Goal: Transaction & Acquisition: Purchase product/service

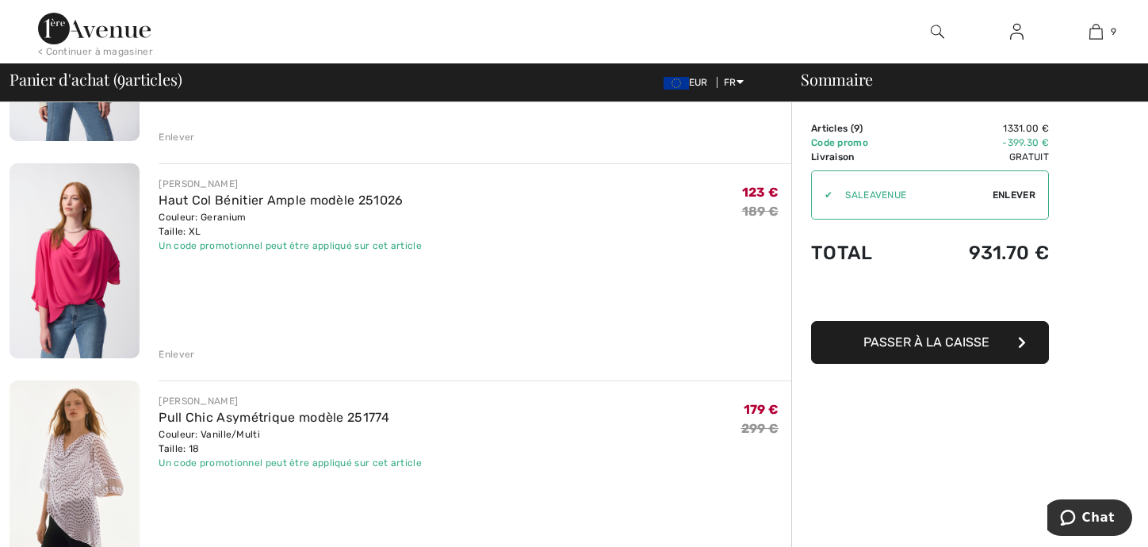
scroll to position [1665, 0]
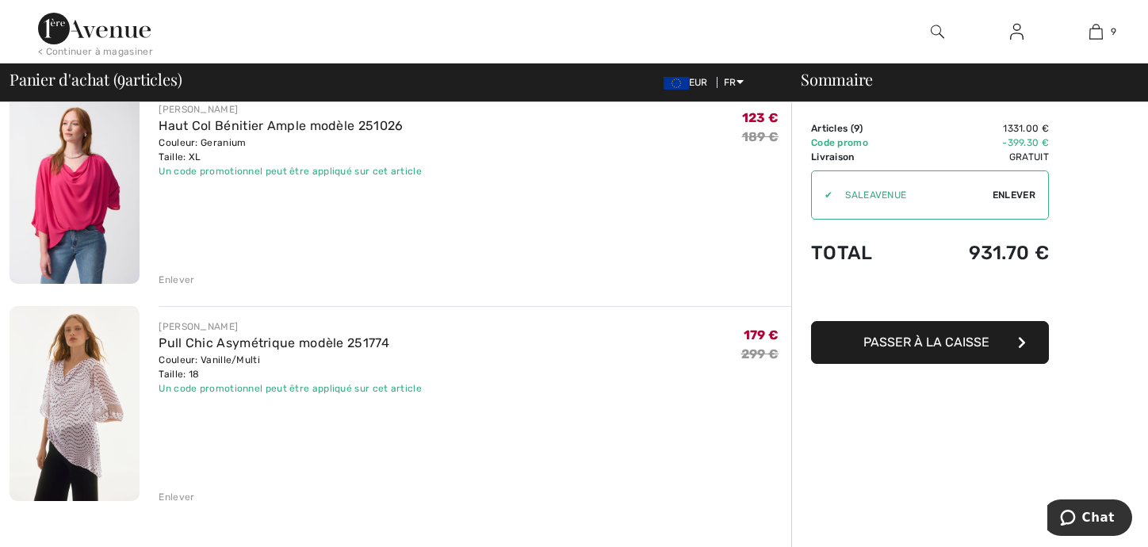
click at [174, 496] on div "Enlever" at bounding box center [177, 497] width 36 height 14
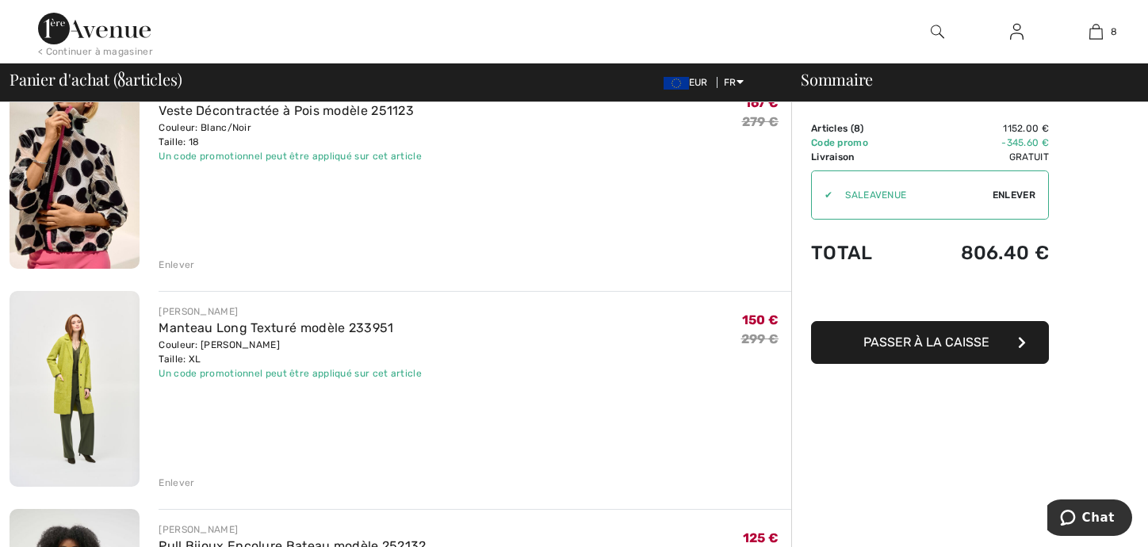
scroll to position [0, 0]
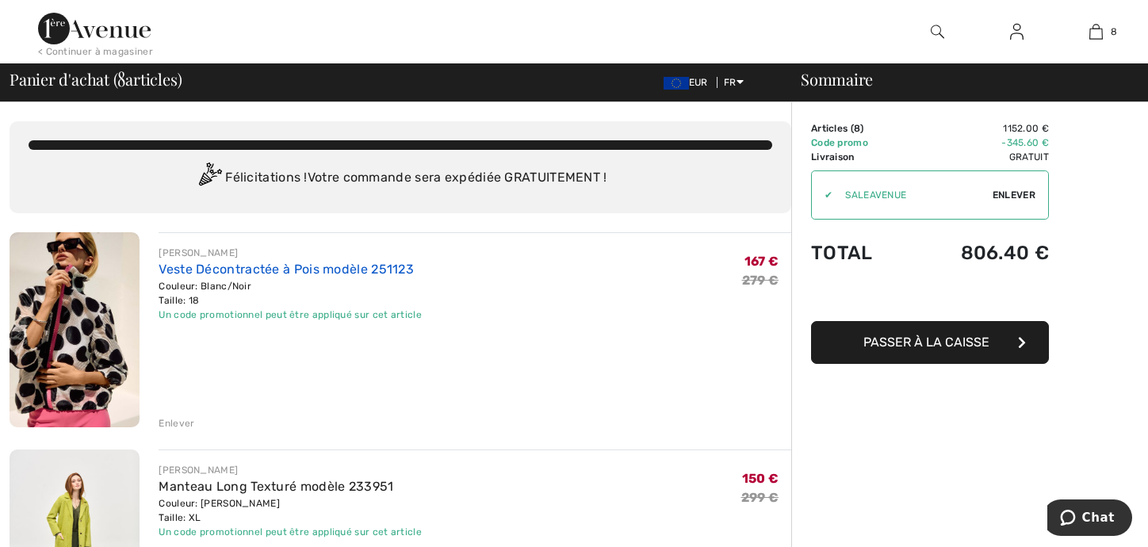
click at [212, 264] on link "Veste Décontractée à Pois modèle 251123" at bounding box center [286, 269] width 255 height 15
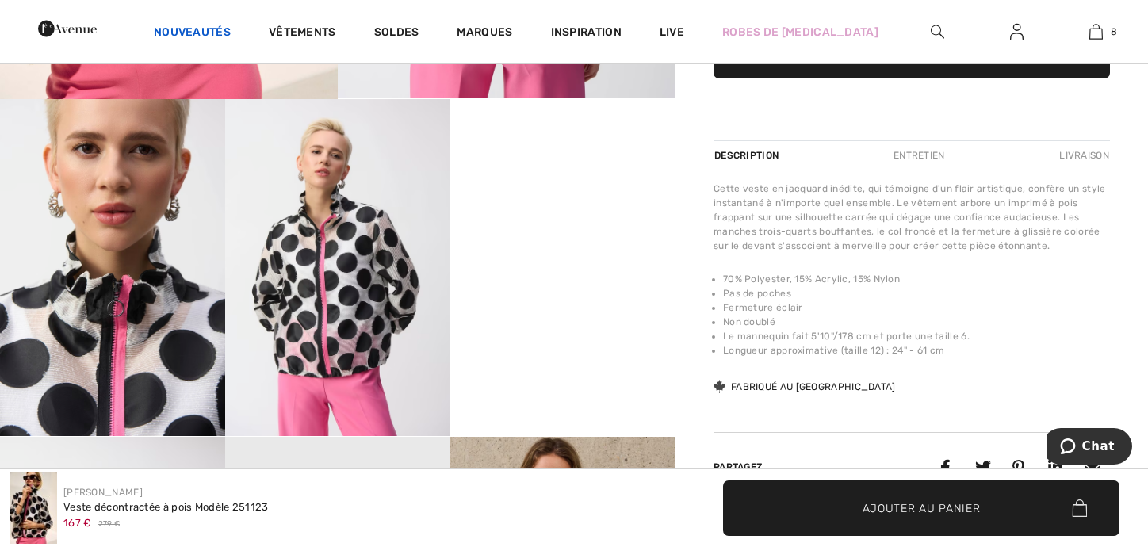
scroll to position [476, 0]
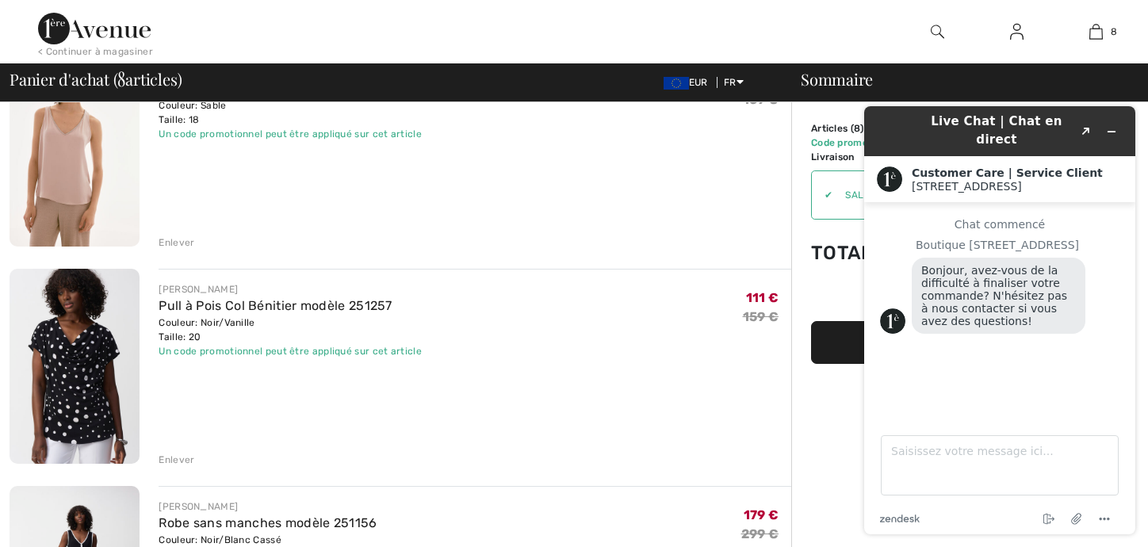
scroll to position [713, 0]
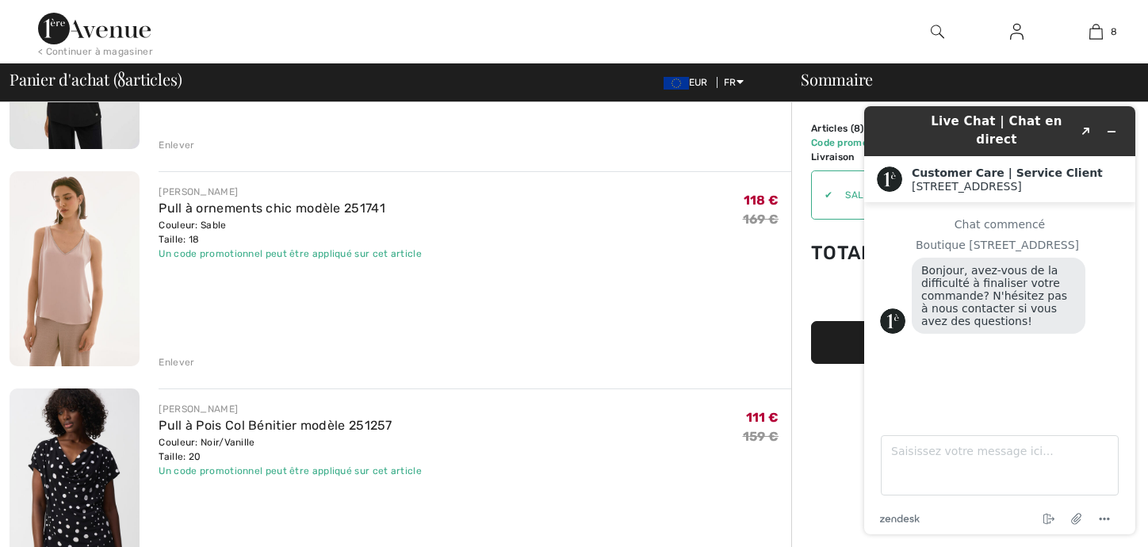
click at [184, 359] on div "Enlever" at bounding box center [177, 362] width 36 height 14
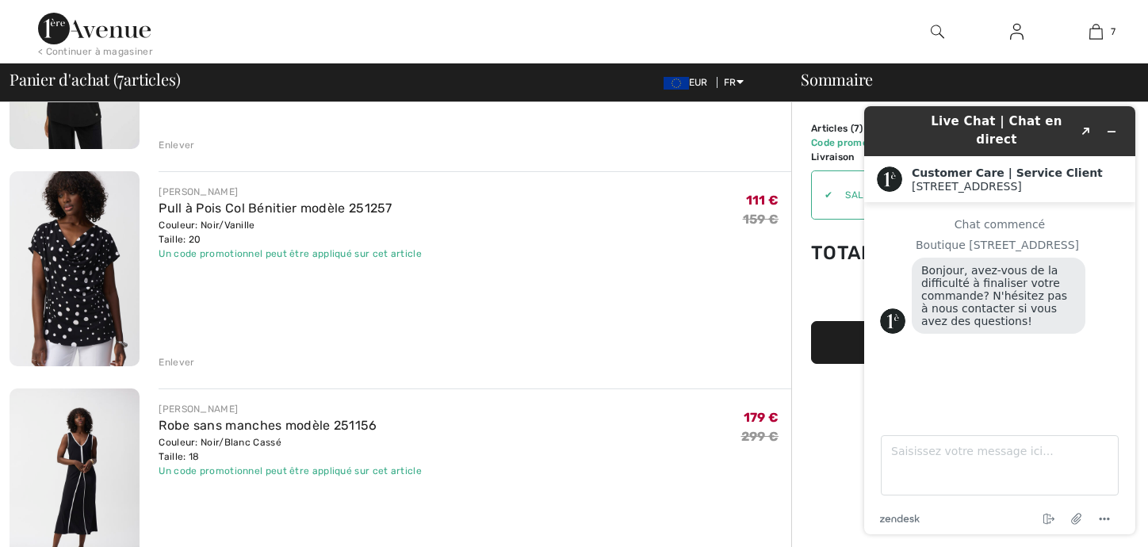
scroll to position [396, 0]
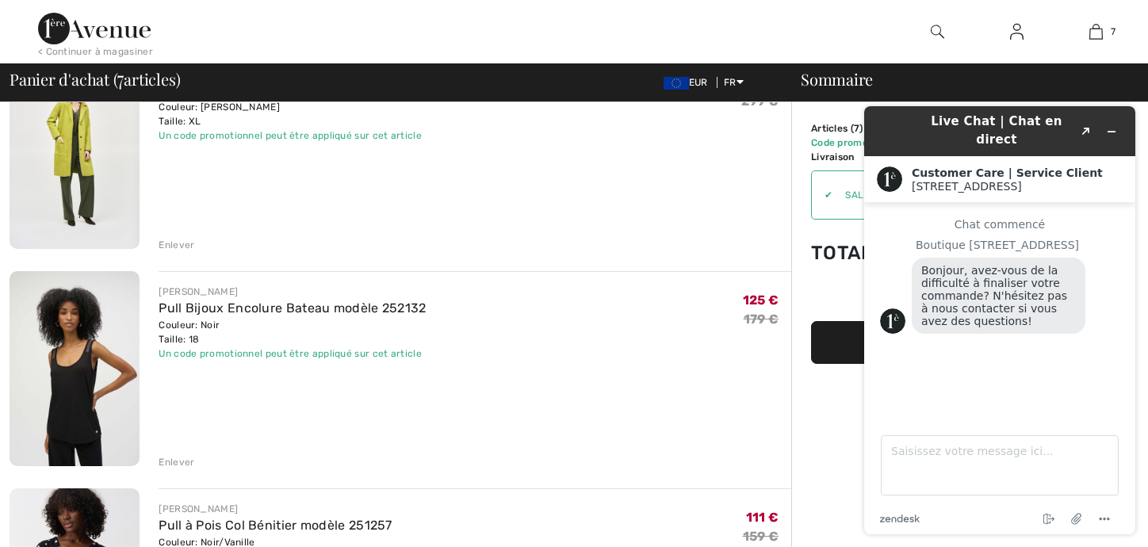
click at [168, 457] on div "Enlever" at bounding box center [177, 462] width 36 height 14
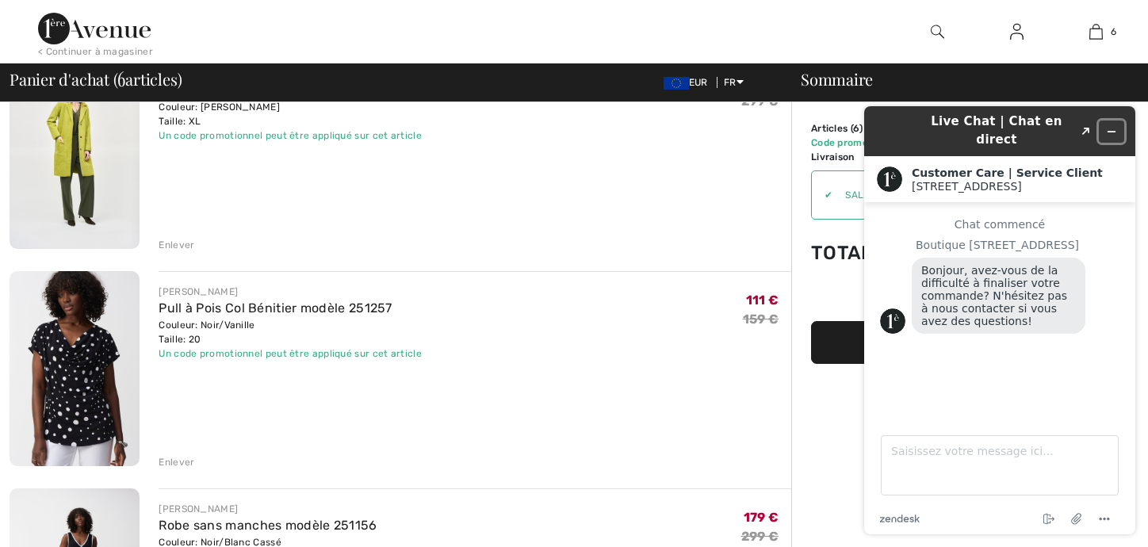
click at [1114, 126] on icon "Réduire le widget" at bounding box center [1111, 131] width 11 height 11
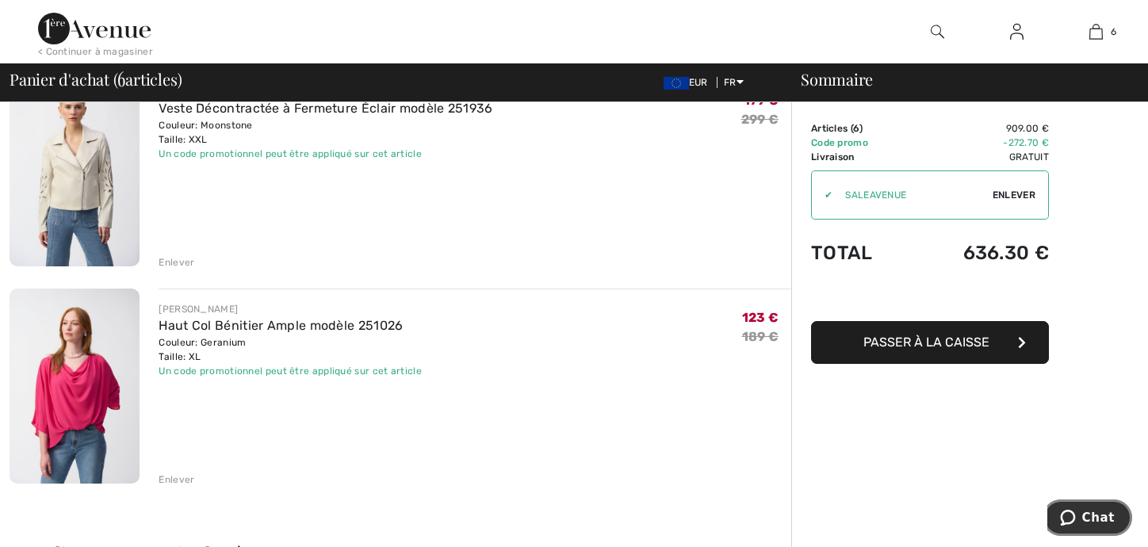
scroll to position [951, 0]
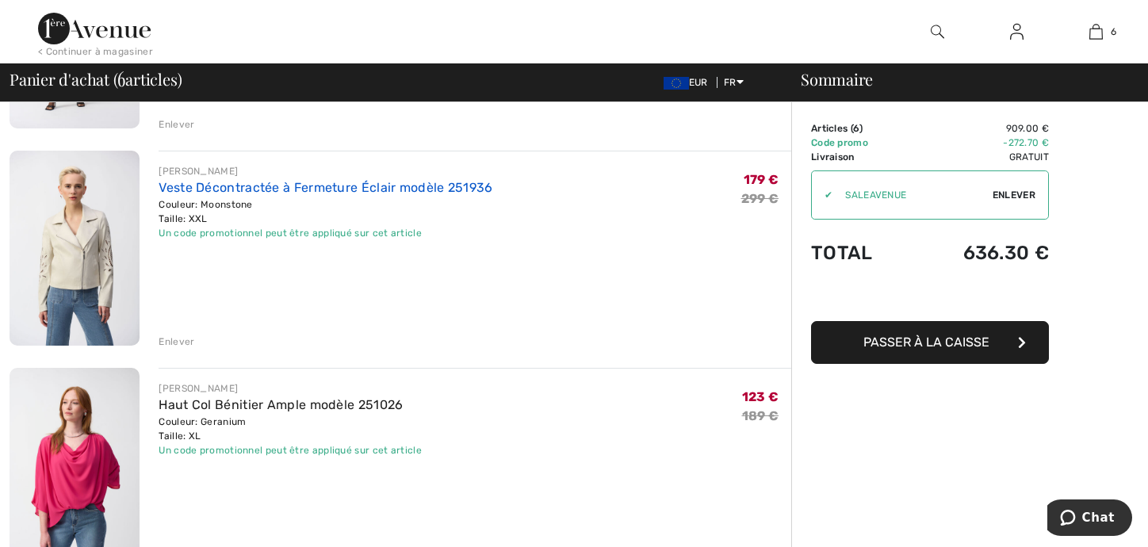
click at [377, 185] on link "Veste Décontractée à Fermeture Éclair modèle 251936" at bounding box center [326, 187] width 334 height 15
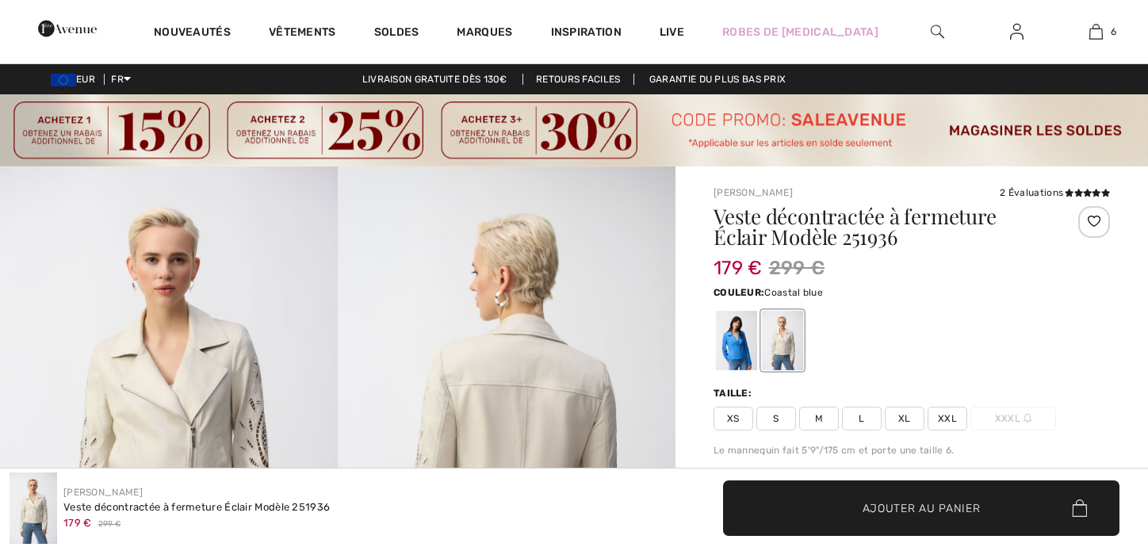
click at [732, 327] on div at bounding box center [736, 340] width 41 height 59
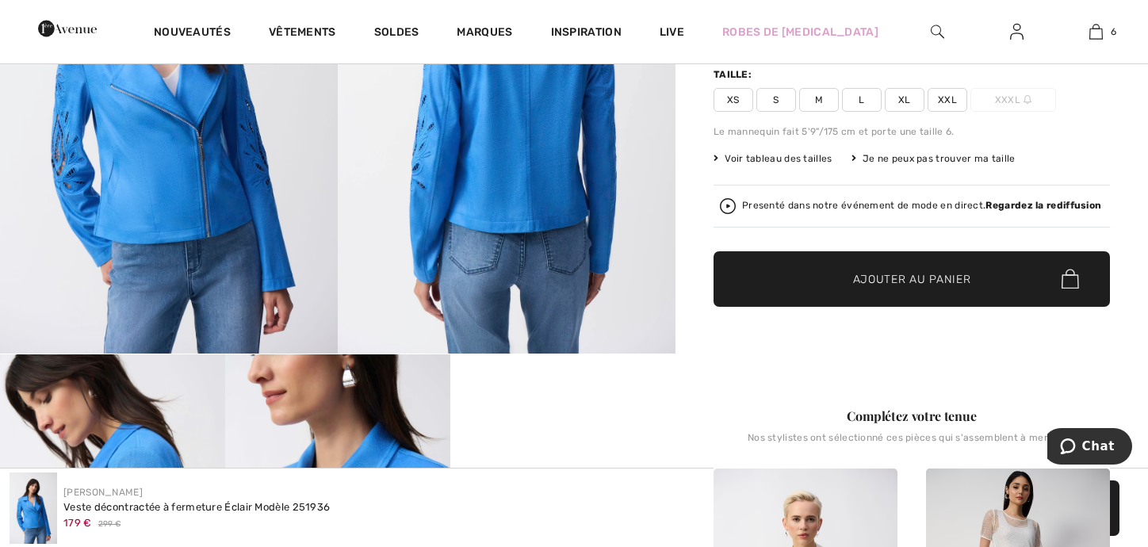
scroll to position [317, 0]
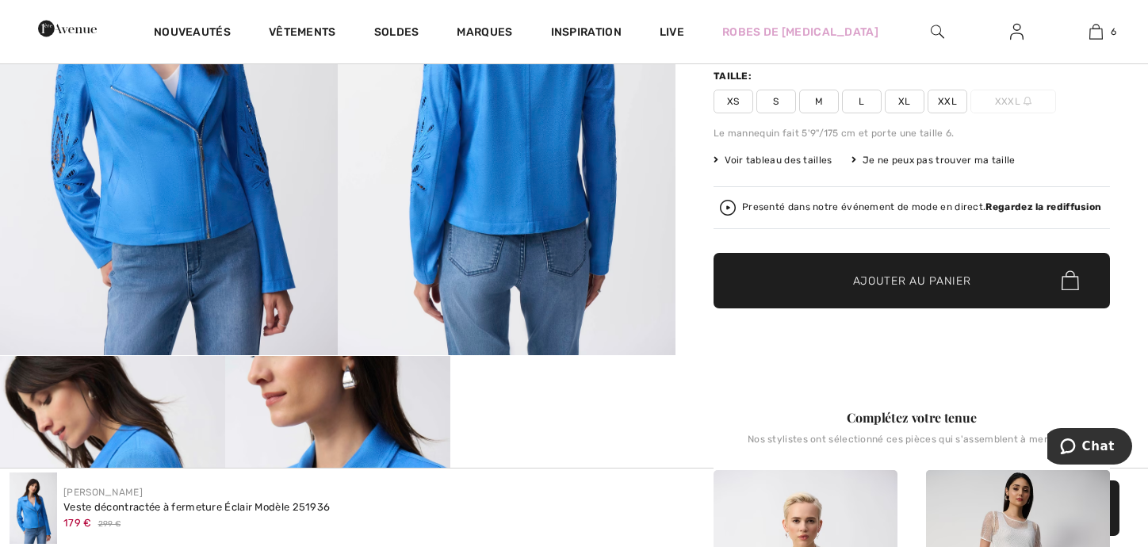
click at [947, 97] on span "XXL" at bounding box center [948, 102] width 40 height 24
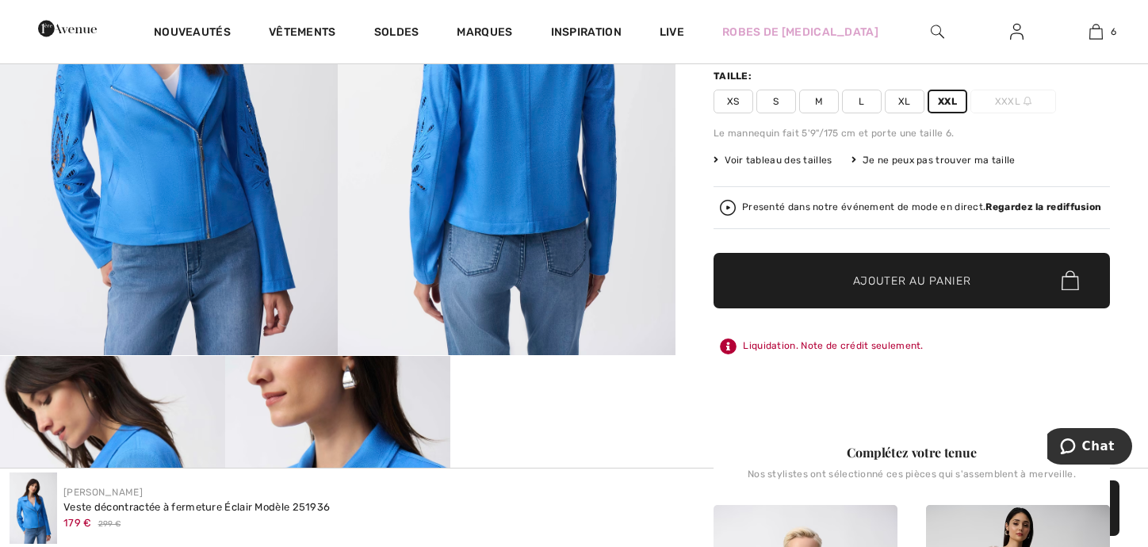
click at [891, 277] on span "Ajouter au panier" at bounding box center [912, 280] width 118 height 17
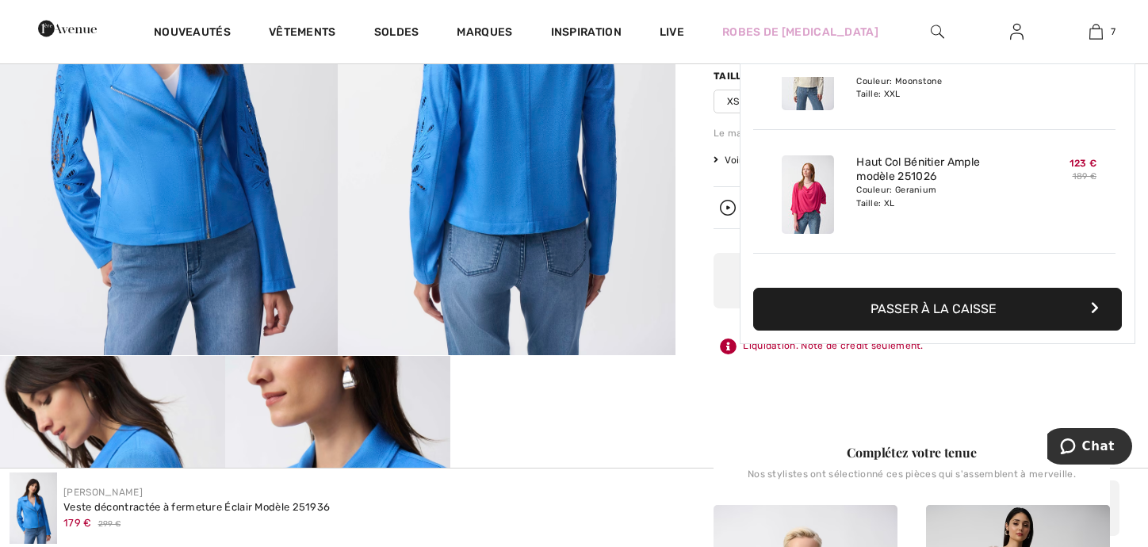
scroll to position [666, 0]
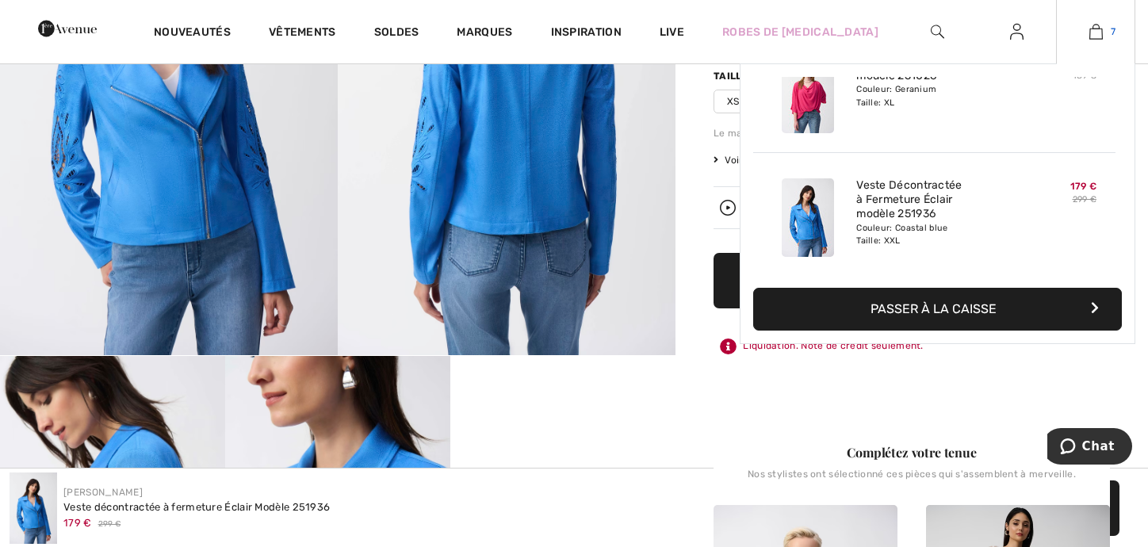
click at [1087, 29] on link "7" at bounding box center [1096, 31] width 78 height 19
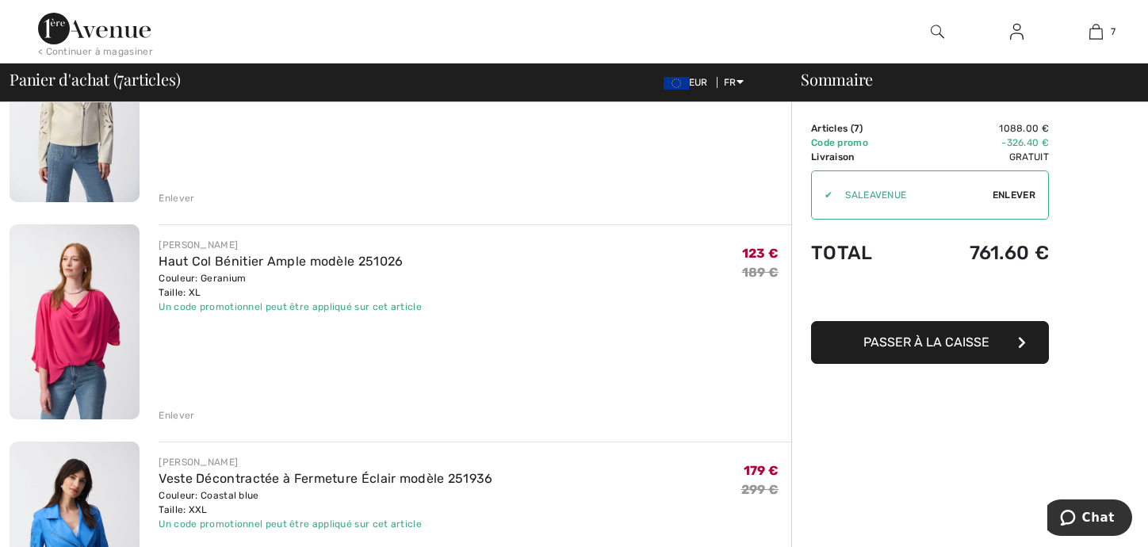
scroll to position [951, 0]
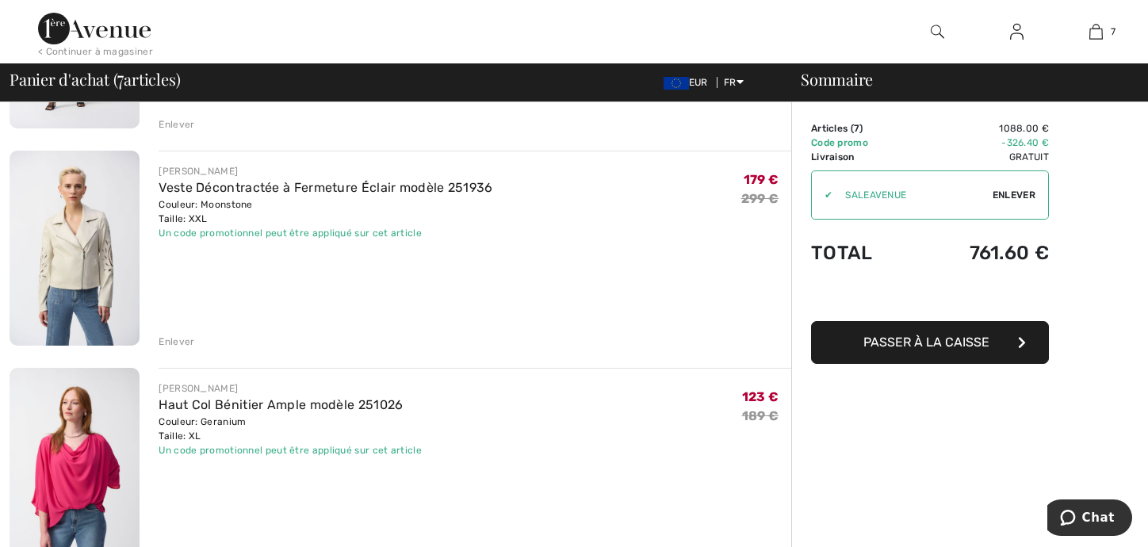
click at [175, 339] on div "Enlever" at bounding box center [177, 342] width 36 height 14
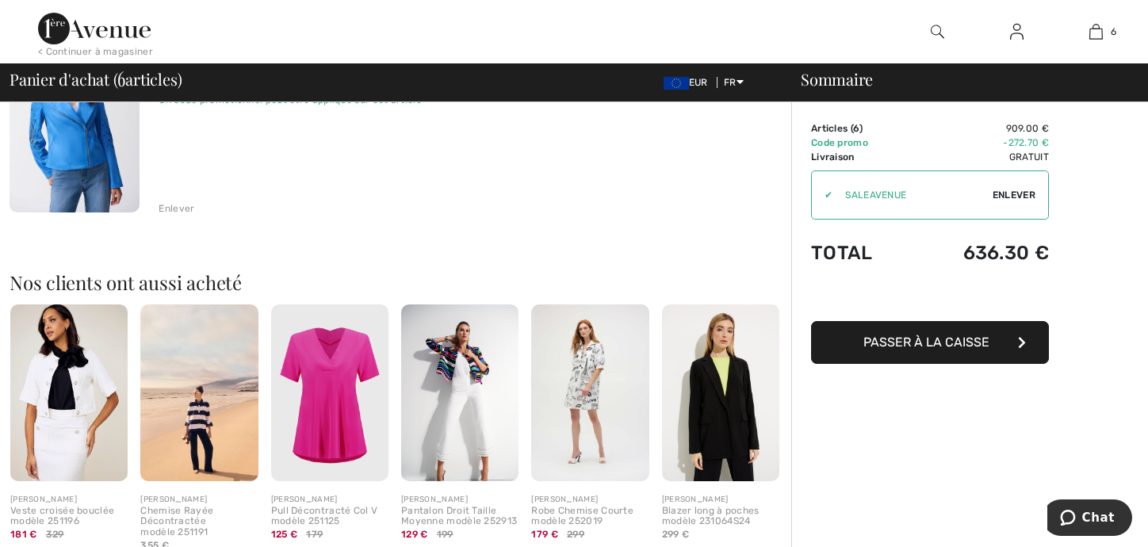
scroll to position [1348, 0]
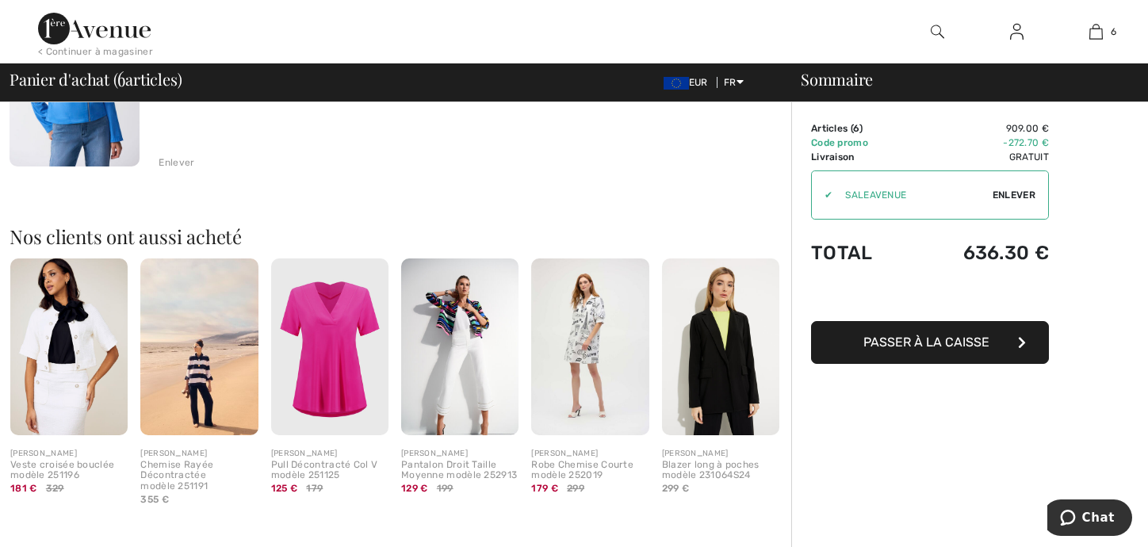
click at [319, 355] on img at bounding box center [329, 346] width 117 height 176
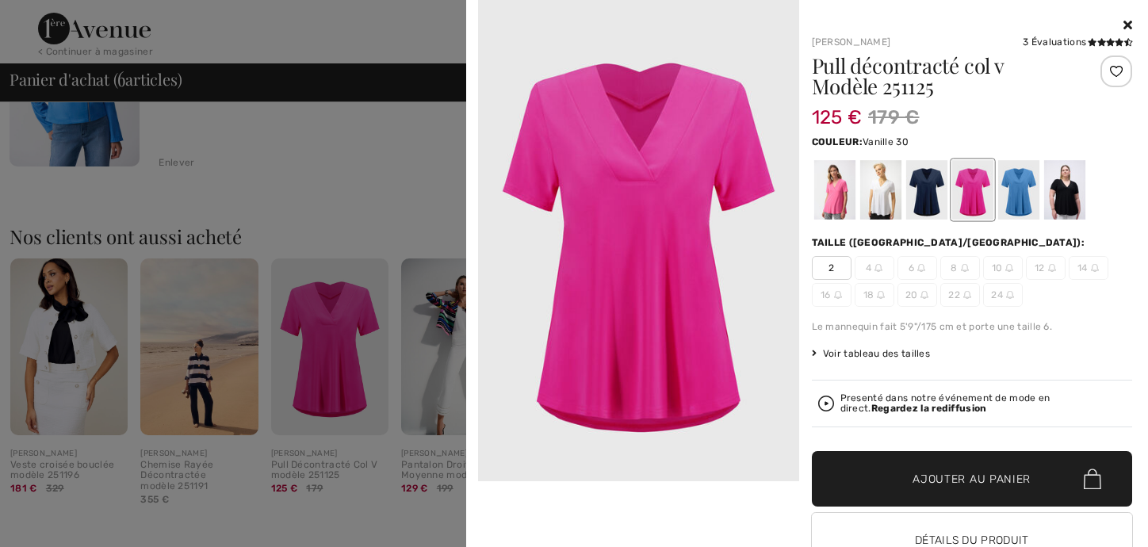
click at [872, 207] on div at bounding box center [879, 189] width 41 height 59
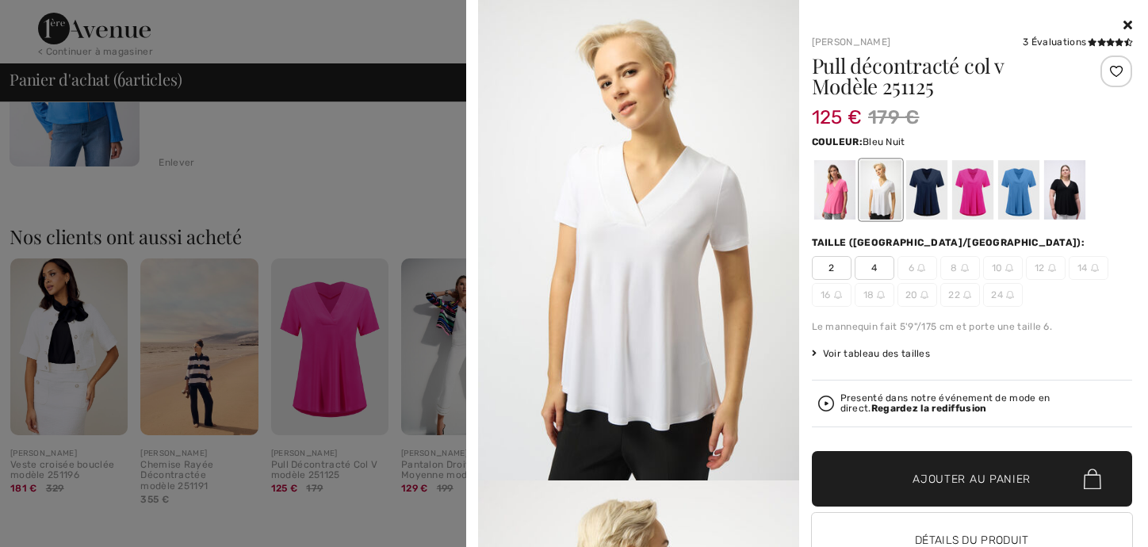
click at [928, 191] on div at bounding box center [925, 189] width 41 height 59
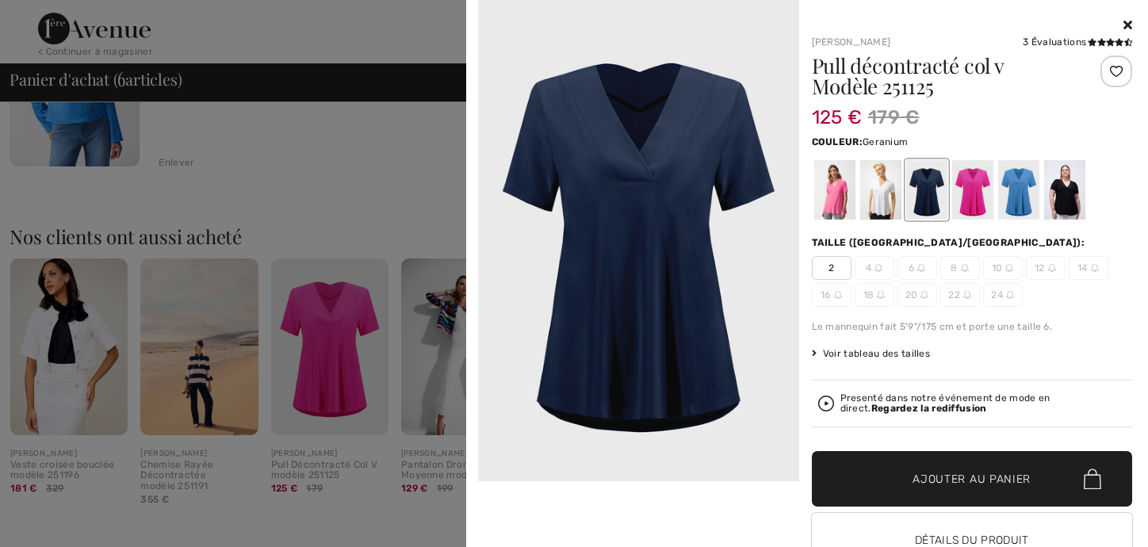
click at [964, 185] on div at bounding box center [971, 189] width 41 height 59
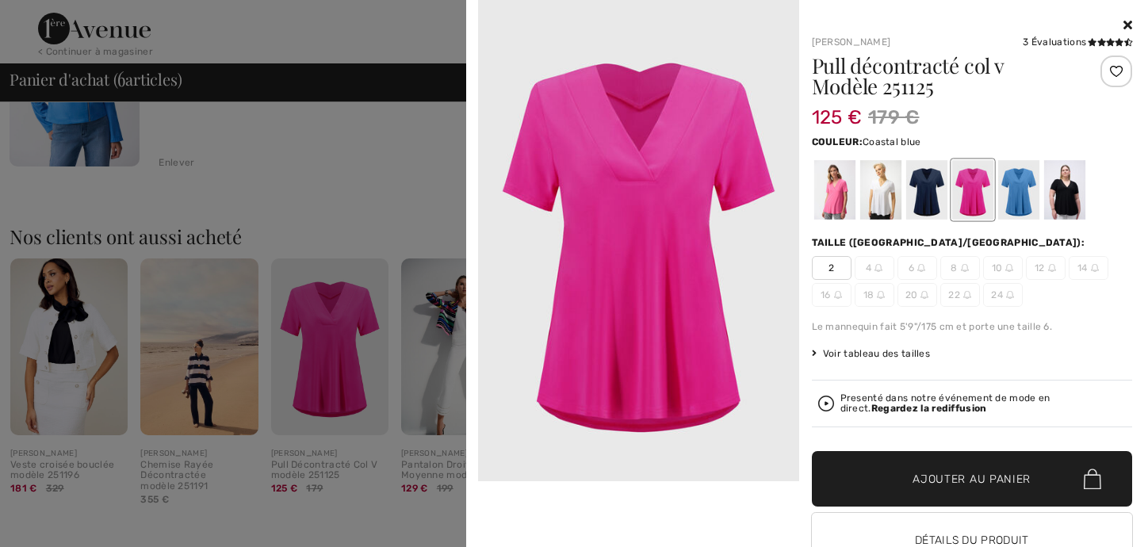
click at [1004, 186] on div at bounding box center [1017, 189] width 41 height 59
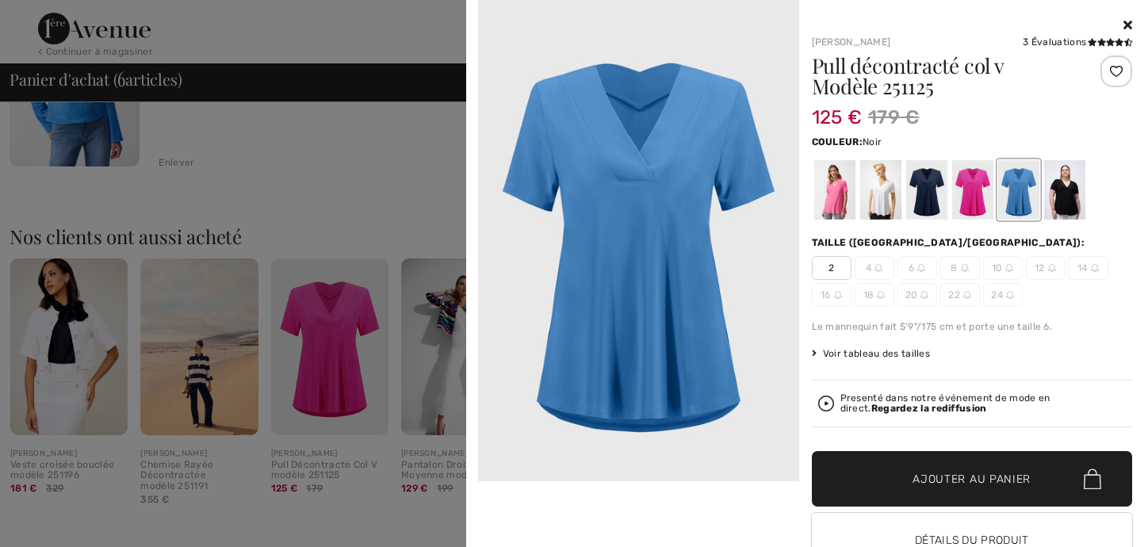
click at [1064, 194] on div at bounding box center [1063, 189] width 41 height 59
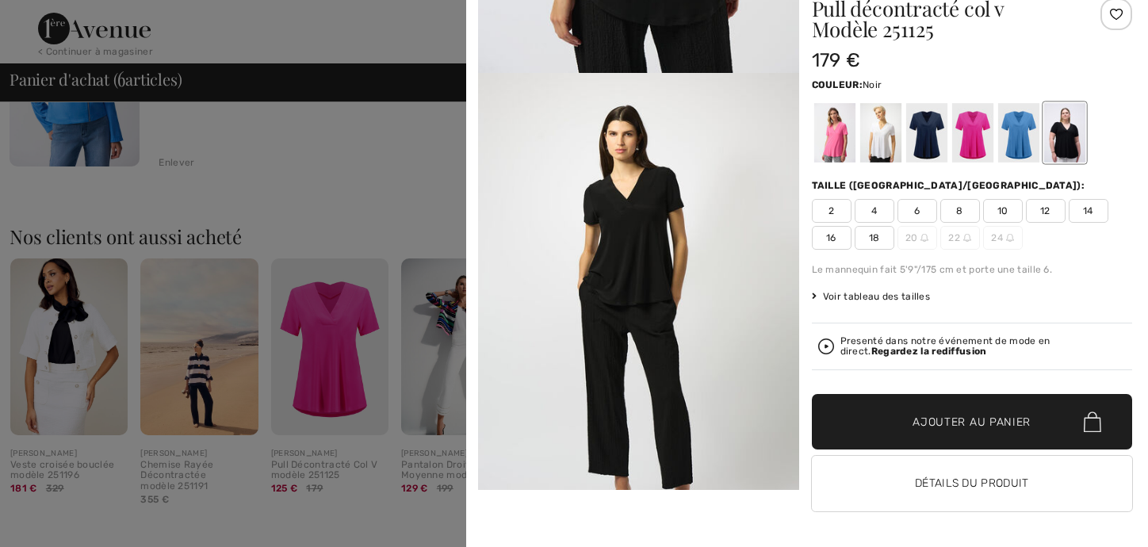
scroll to position [832, 0]
click at [870, 235] on span "18" at bounding box center [875, 238] width 40 height 24
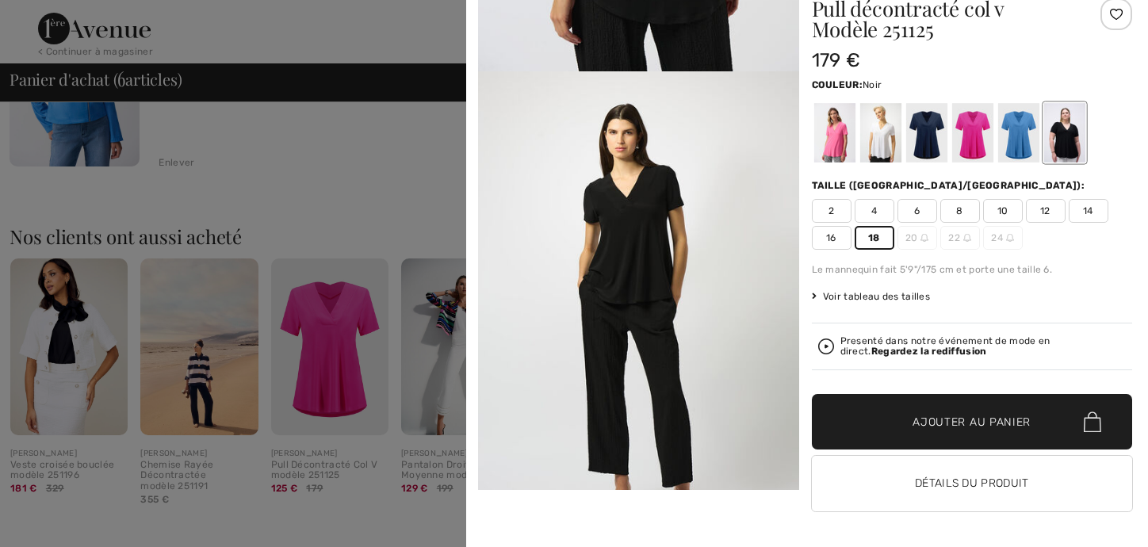
click at [943, 421] on span "Ajouter au panier" at bounding box center [971, 422] width 118 height 17
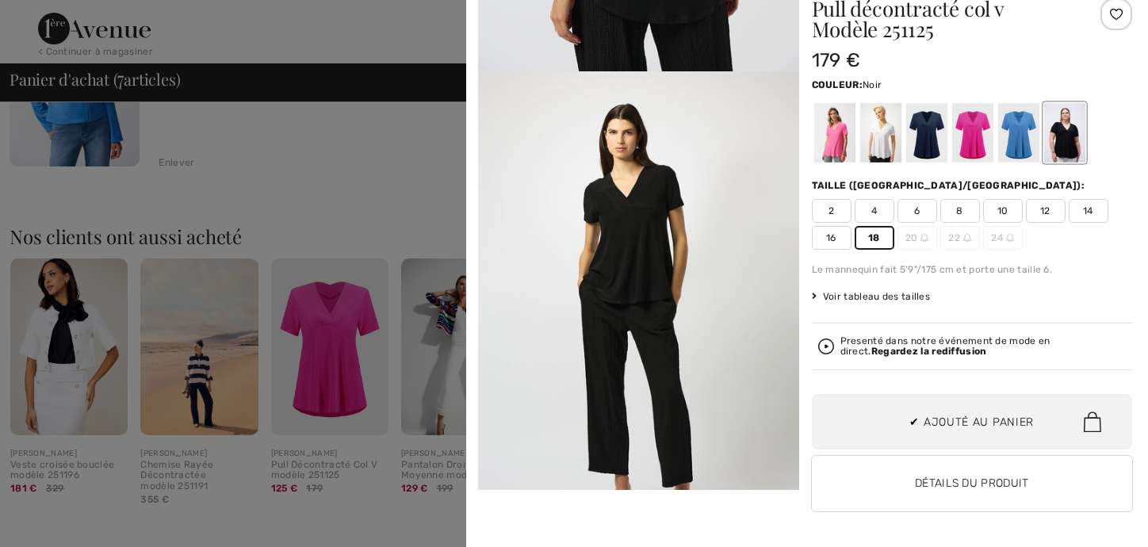
scroll to position [666, 0]
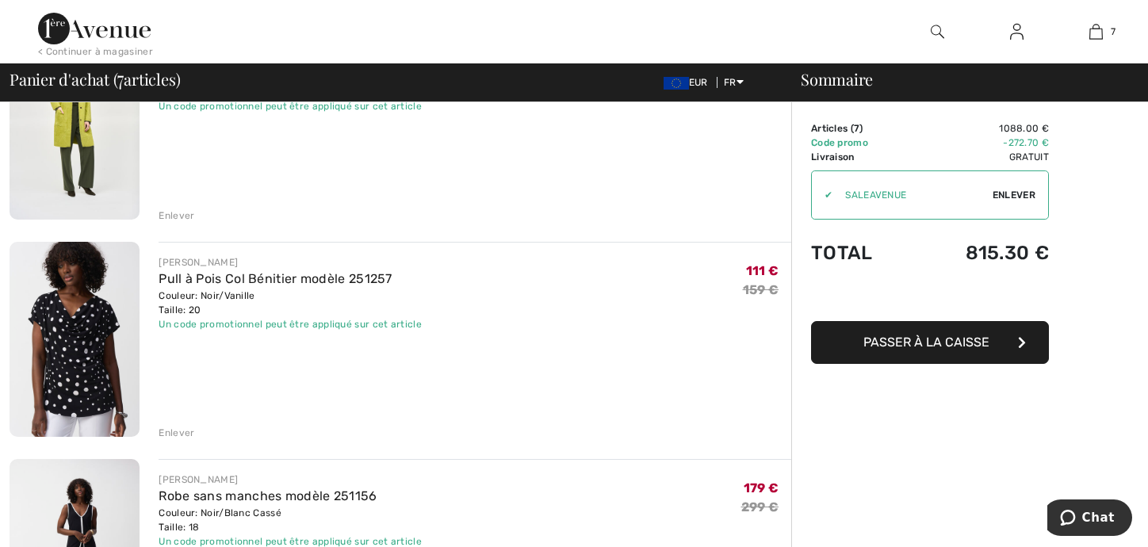
scroll to position [396, 0]
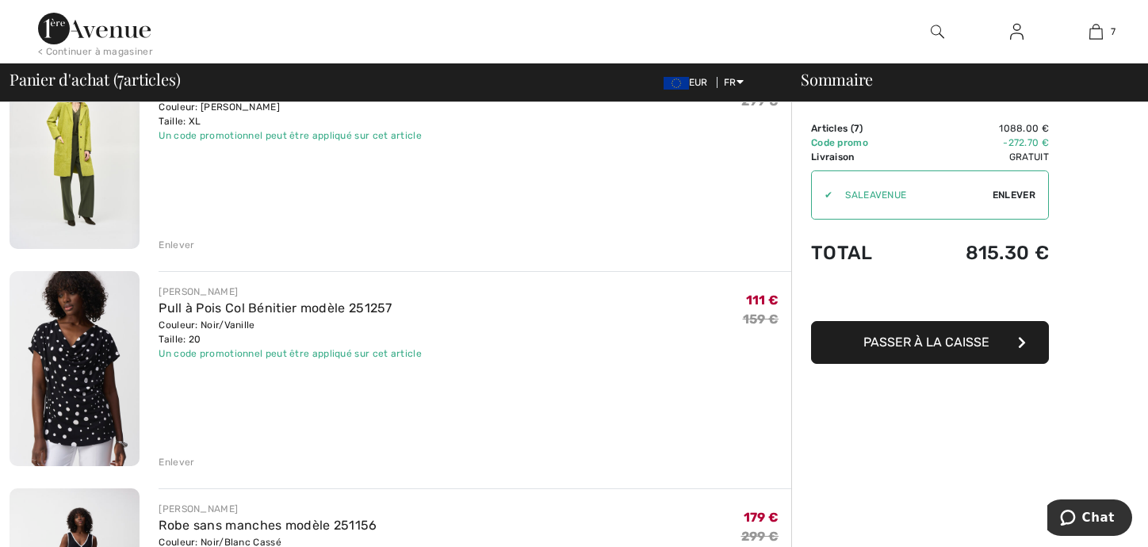
click at [178, 462] on div "Enlever" at bounding box center [177, 462] width 36 height 14
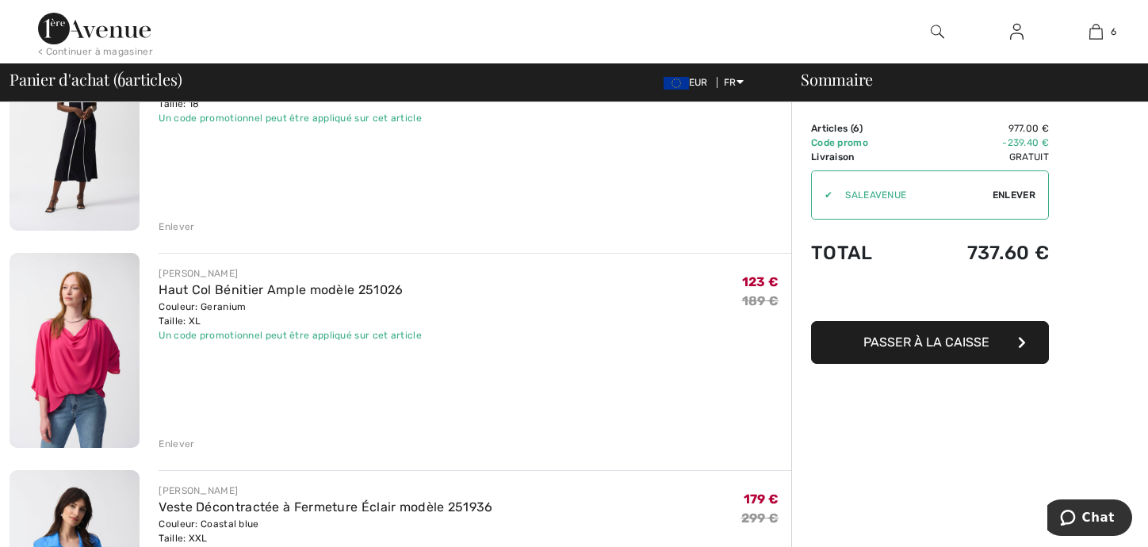
scroll to position [634, 0]
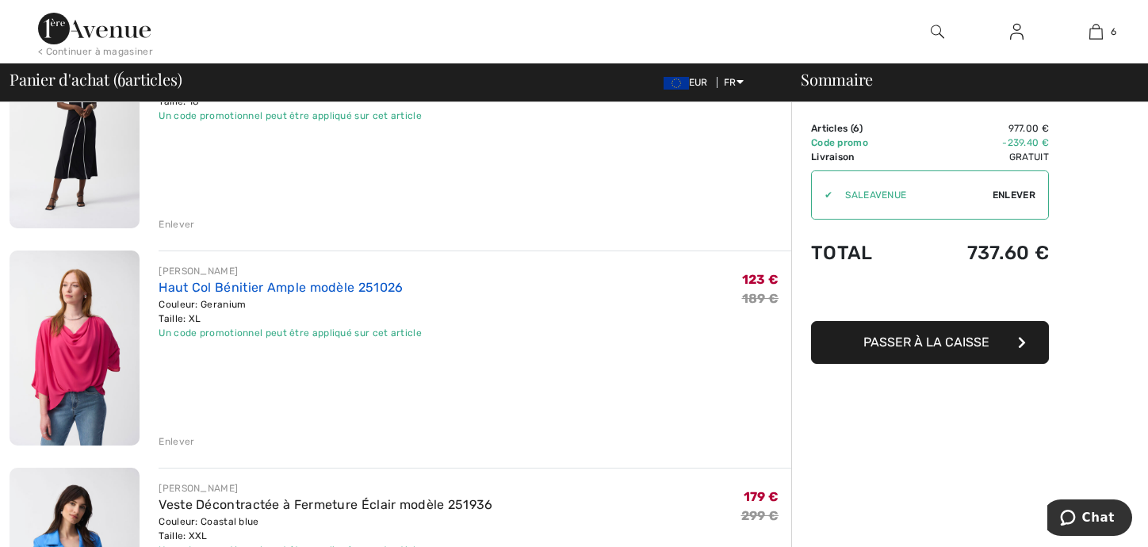
click at [209, 292] on link "Haut Col Bénitier Ample modèle 251026" at bounding box center [281, 287] width 244 height 15
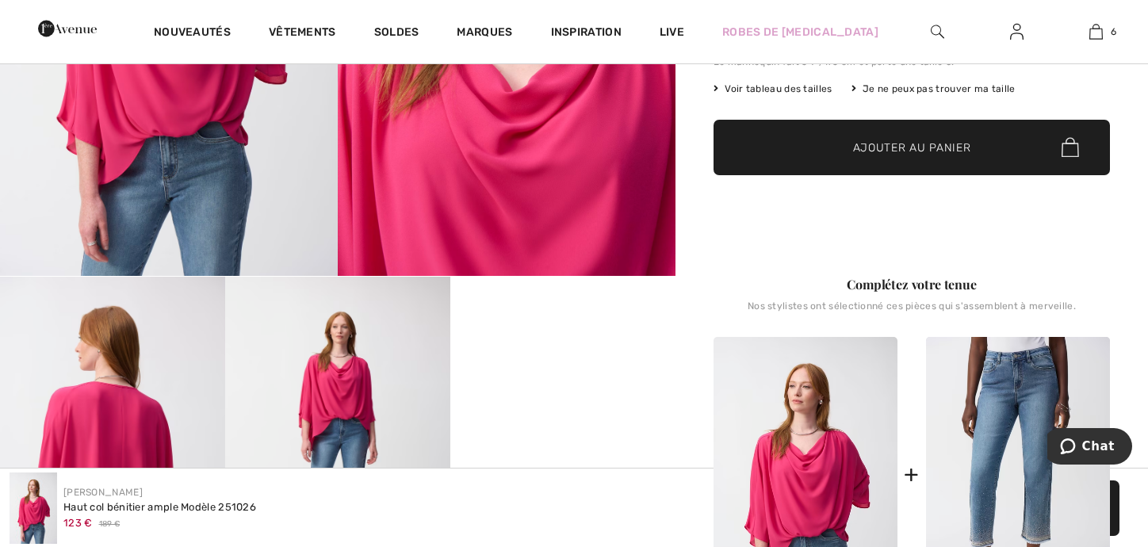
scroll to position [476, 0]
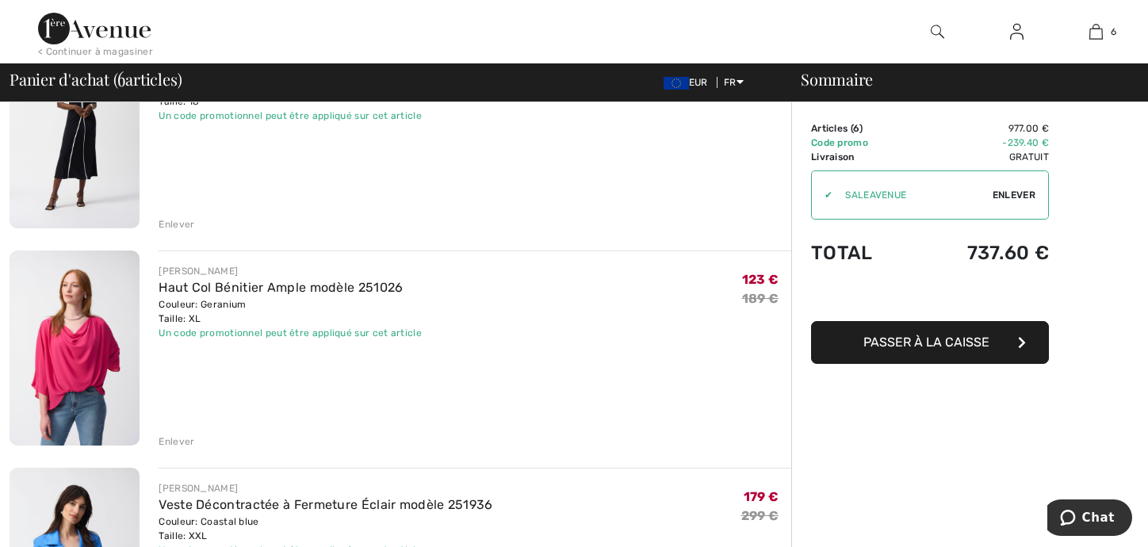
click at [173, 442] on div "Enlever" at bounding box center [177, 441] width 36 height 14
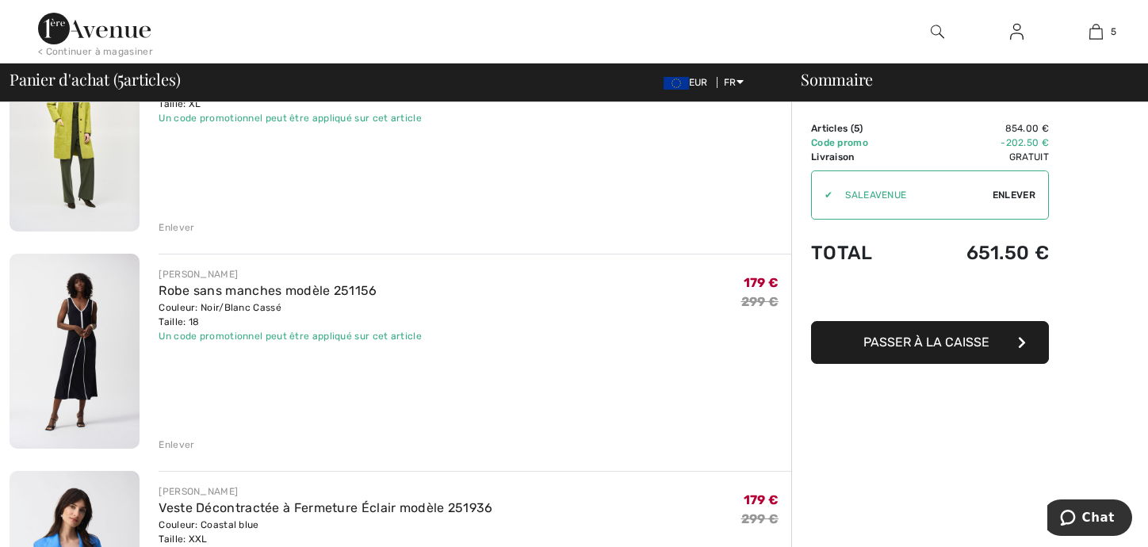
scroll to position [387, 0]
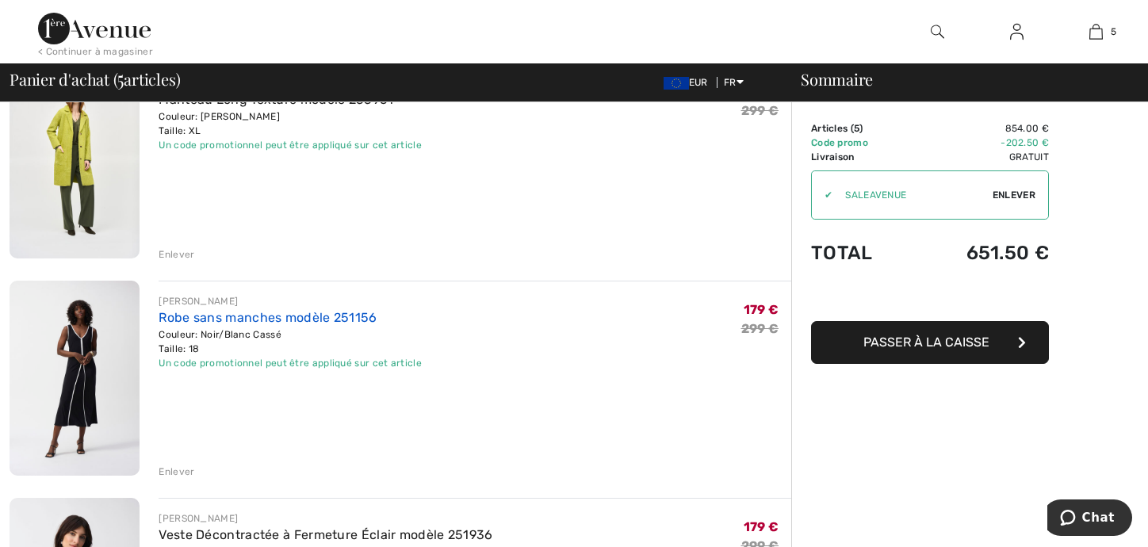
click at [197, 318] on link "Robe sans manches modèle 251156" at bounding box center [268, 317] width 218 height 15
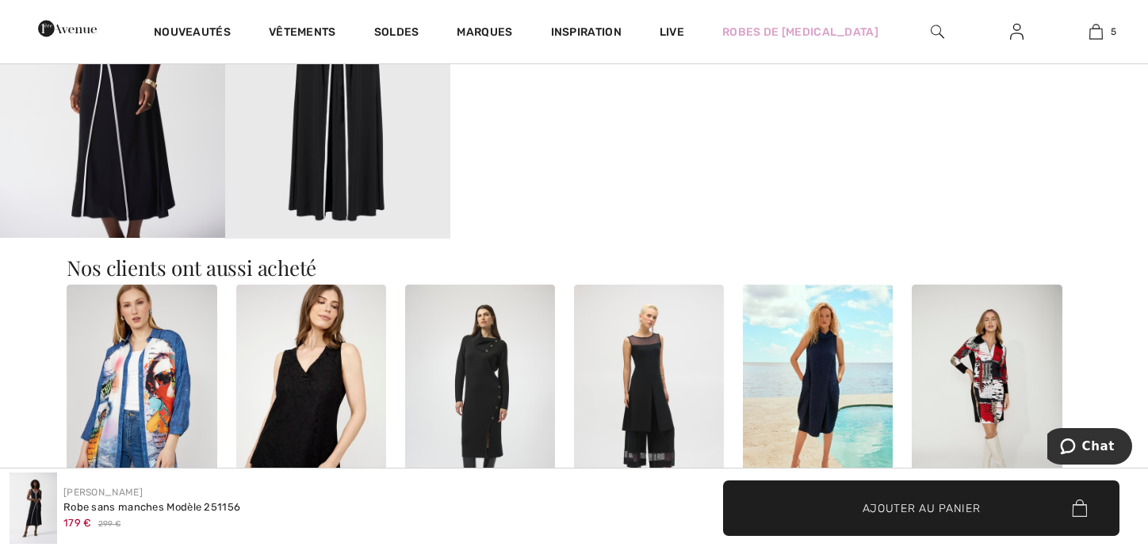
scroll to position [1189, 0]
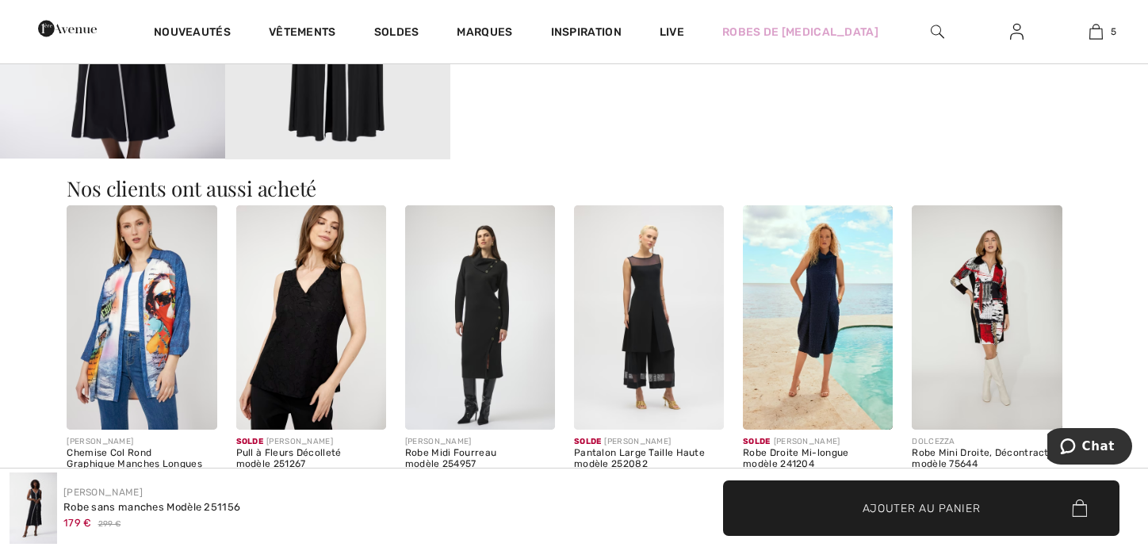
click at [319, 336] on img at bounding box center [311, 317] width 150 height 225
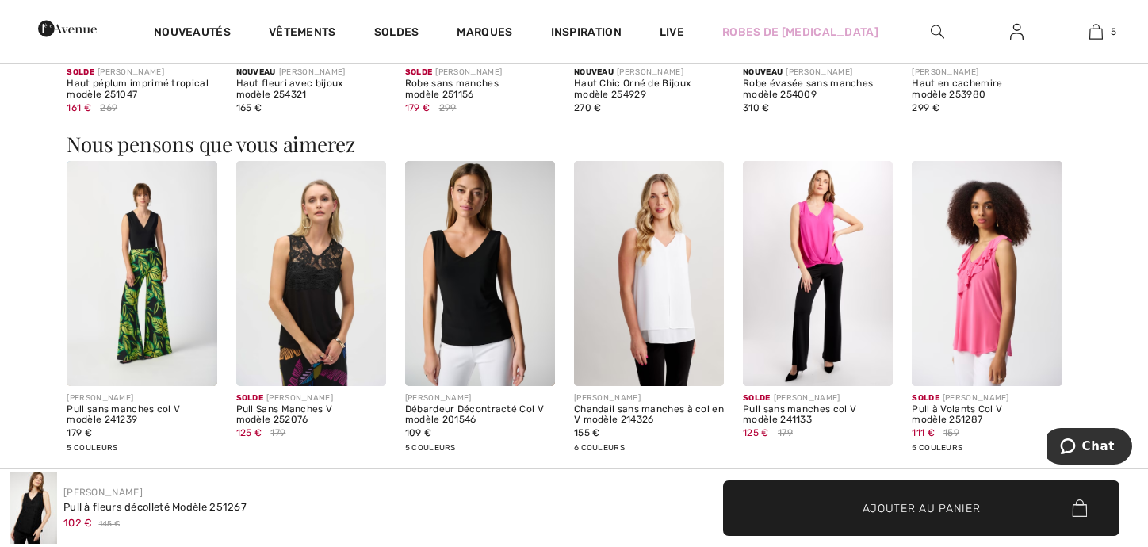
scroll to position [1348, 0]
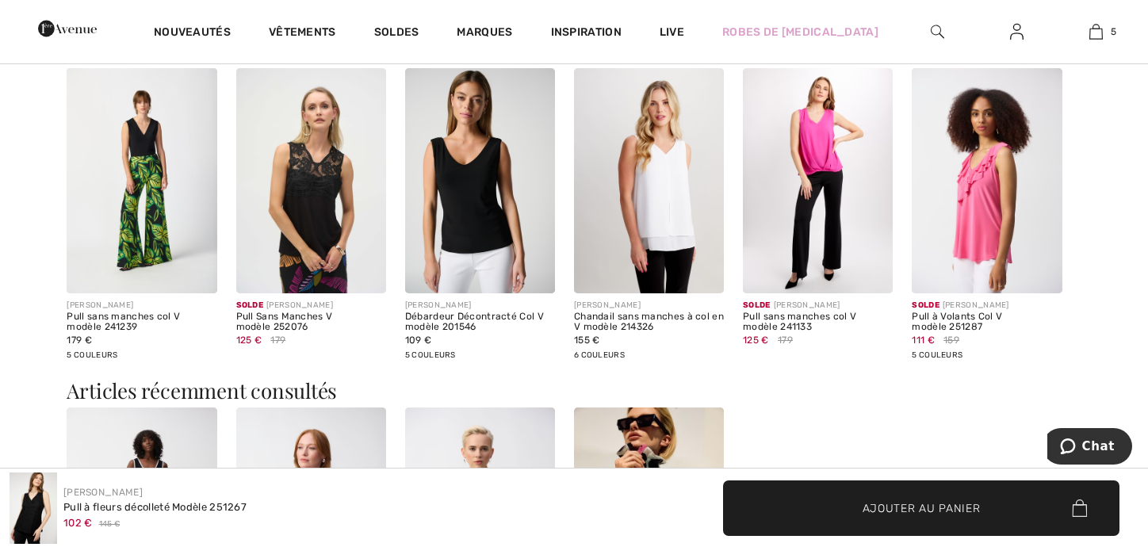
click at [805, 229] on img at bounding box center [818, 180] width 150 height 225
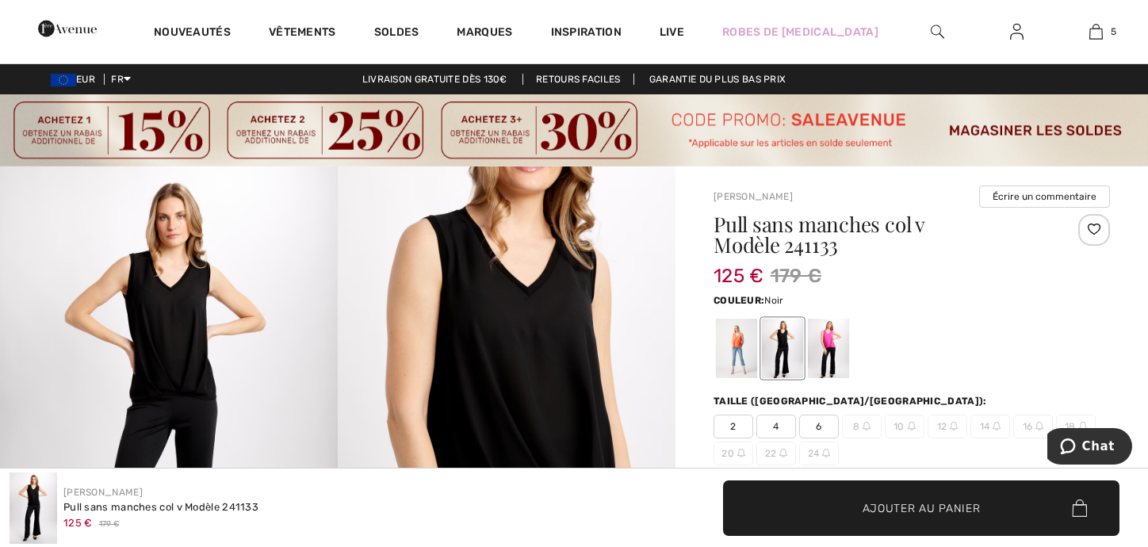
click at [784, 340] on div at bounding box center [782, 348] width 41 height 59
click at [737, 347] on div at bounding box center [736, 348] width 41 height 59
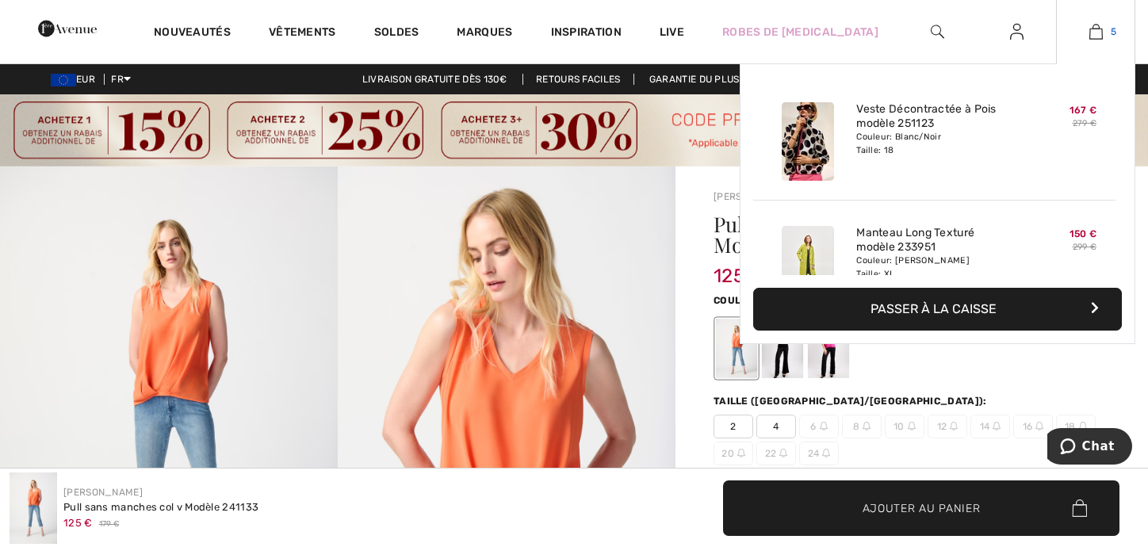
click at [1093, 34] on img at bounding box center [1095, 31] width 13 height 19
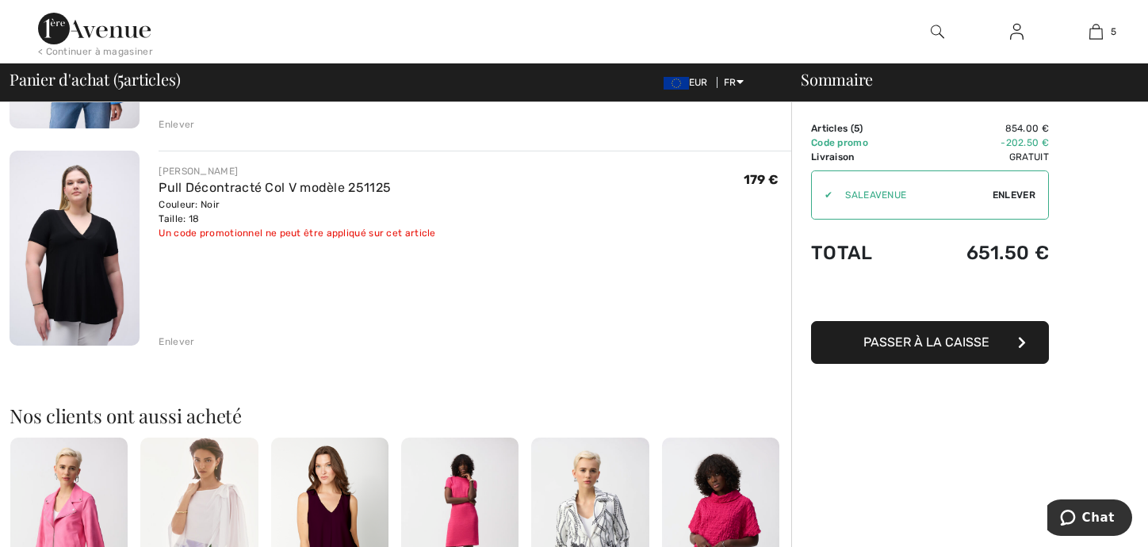
scroll to position [1189, 0]
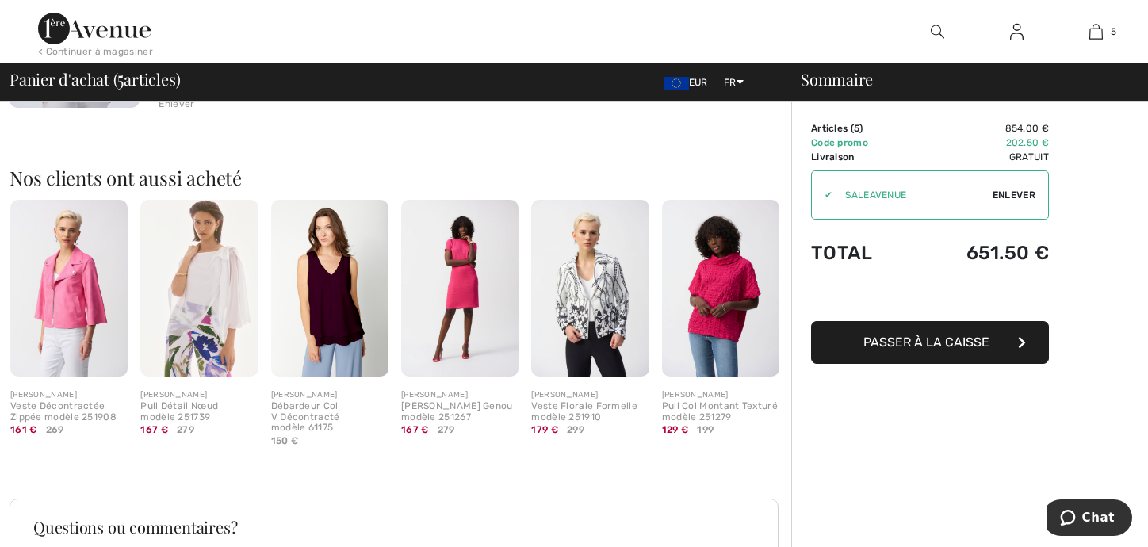
click at [75, 266] on img at bounding box center [68, 288] width 117 height 176
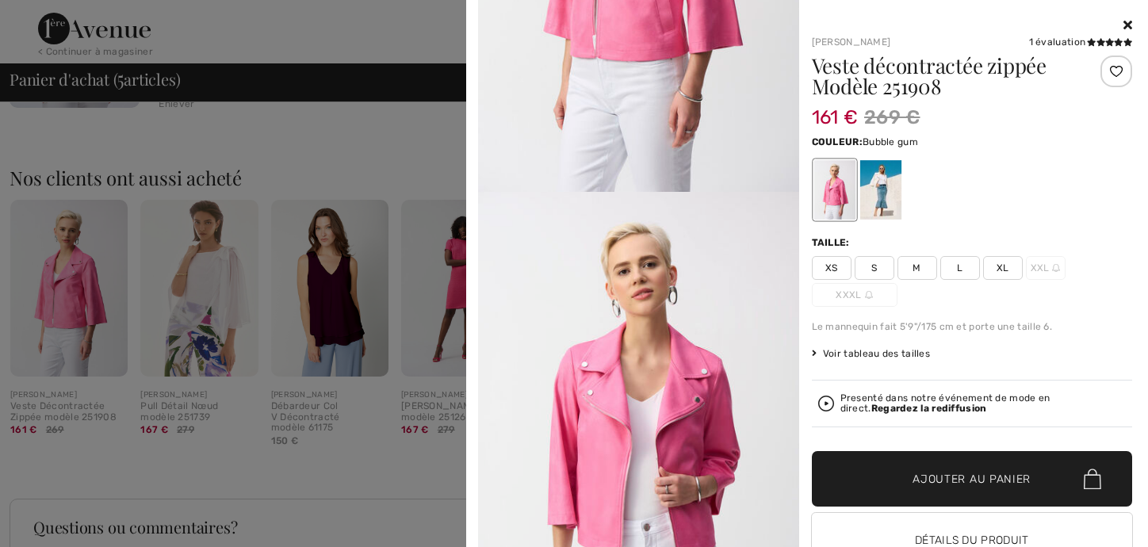
scroll to position [317, 0]
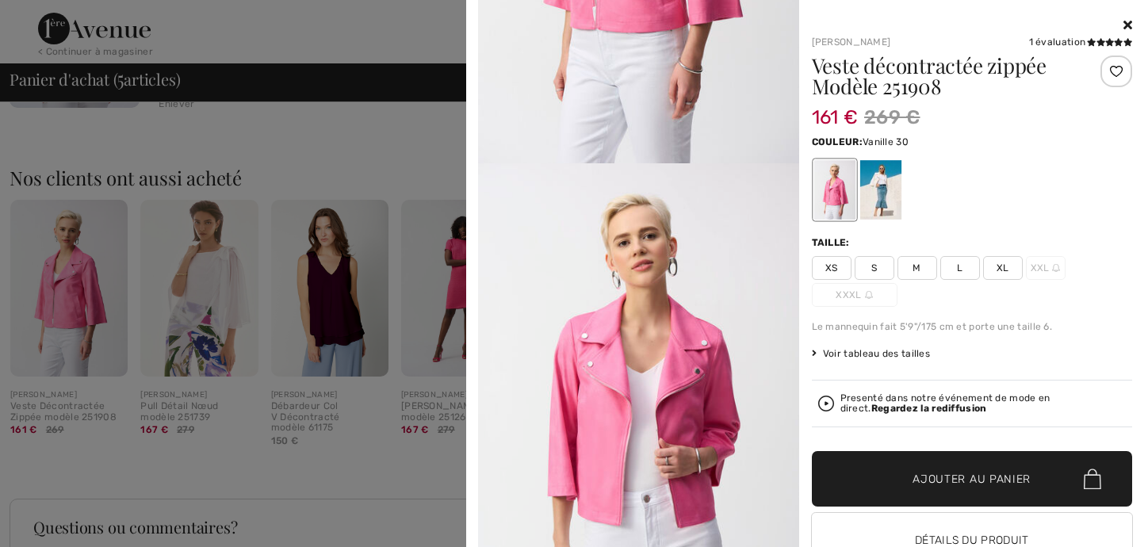
click at [885, 182] on div at bounding box center [879, 189] width 41 height 59
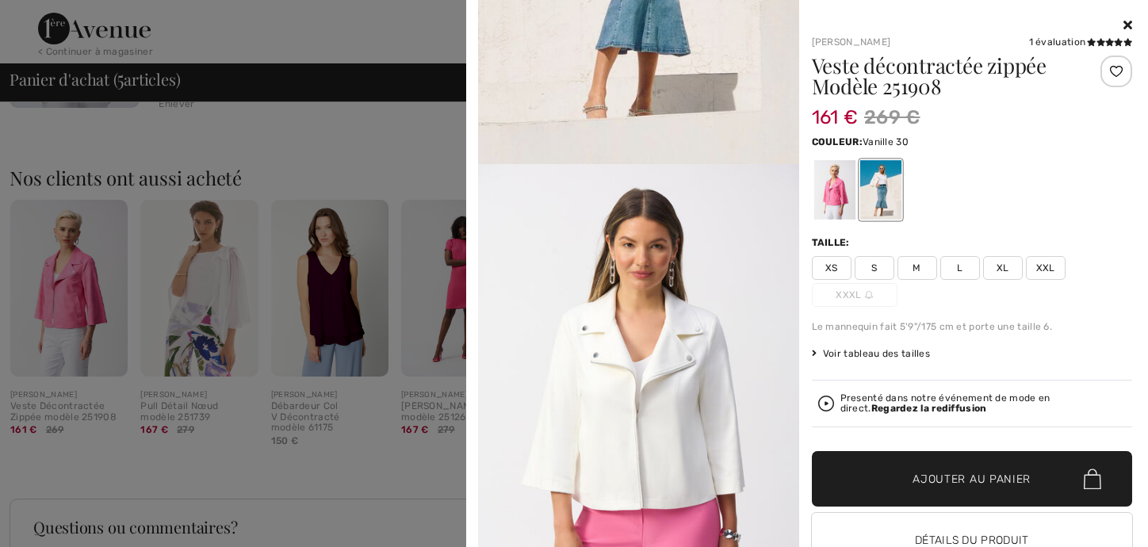
click at [1123, 22] on icon at bounding box center [1127, 24] width 9 height 13
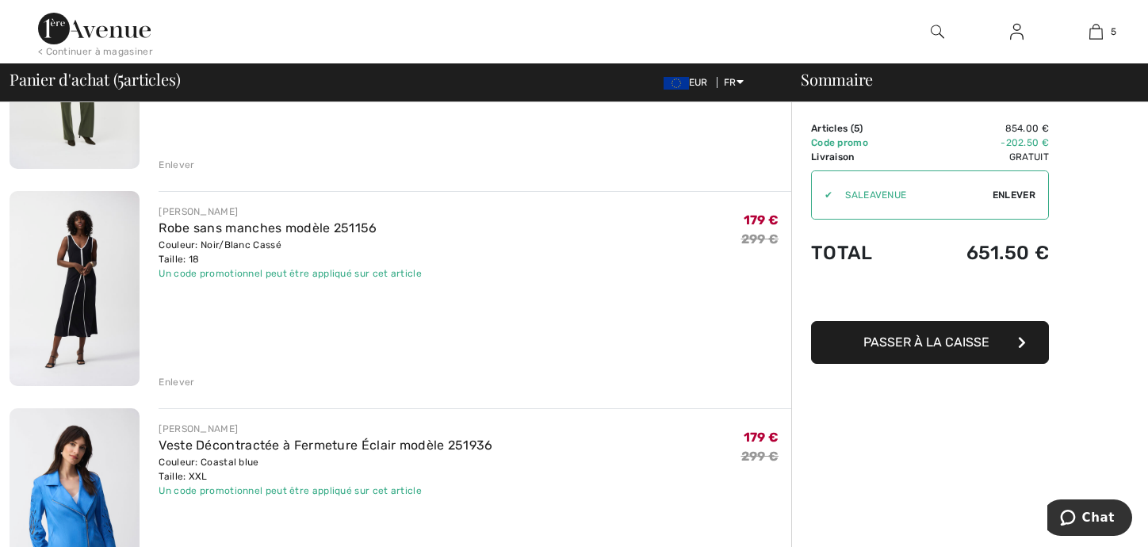
scroll to position [555, 0]
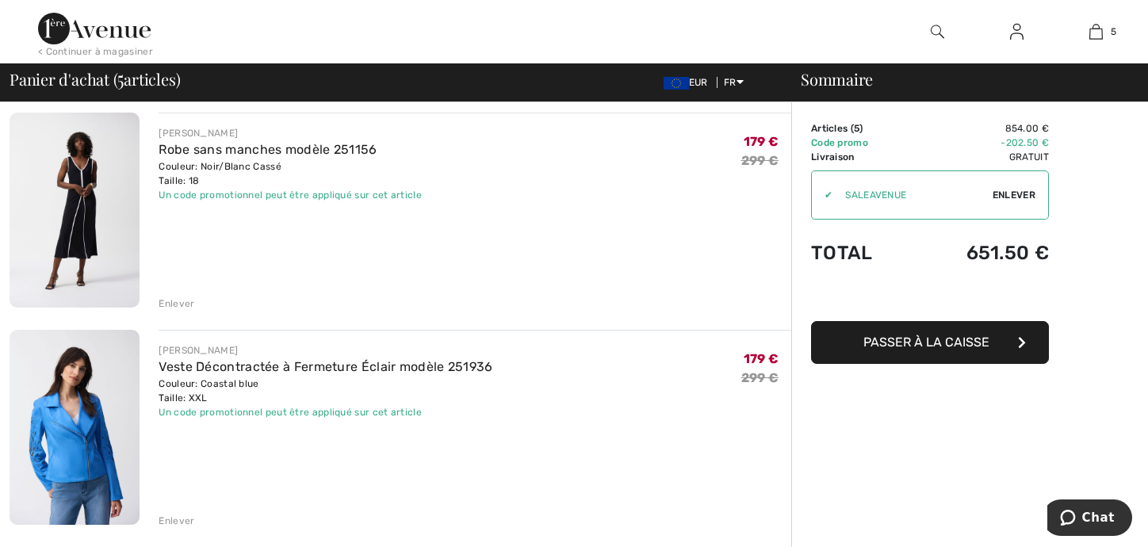
click at [902, 335] on span "Passer à la caisse" at bounding box center [926, 342] width 126 height 15
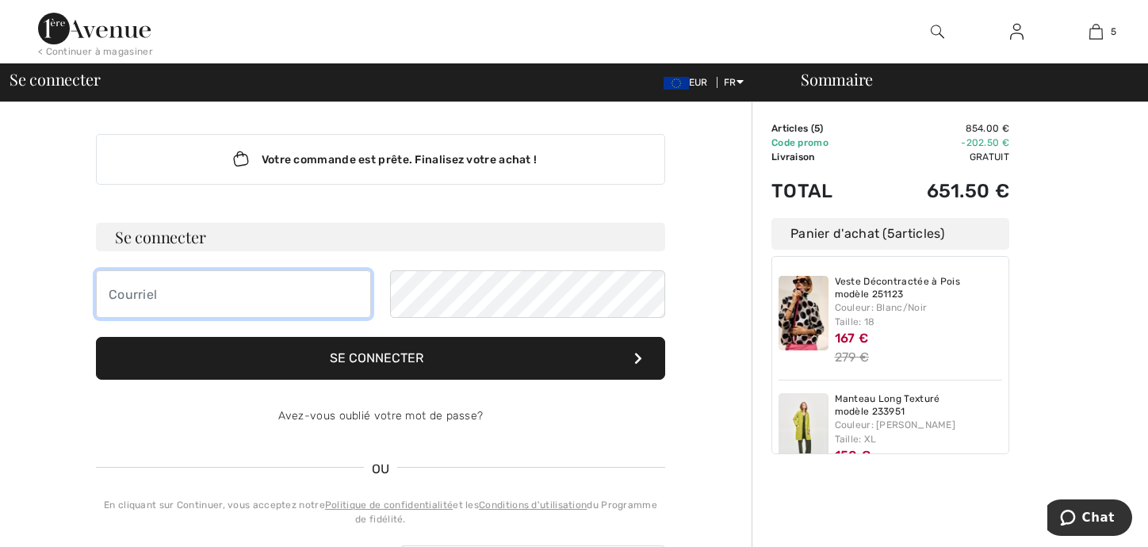
click at [238, 283] on input "email" at bounding box center [233, 294] width 275 height 48
type input "florenceandry6@gmail.com"
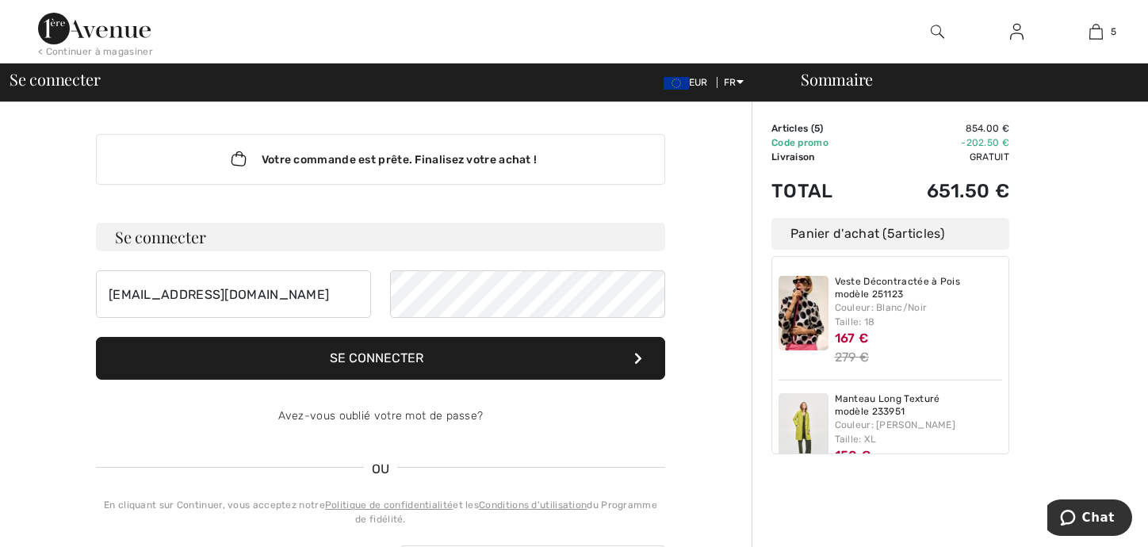
click at [402, 352] on button "Se connecter" at bounding box center [380, 358] width 569 height 43
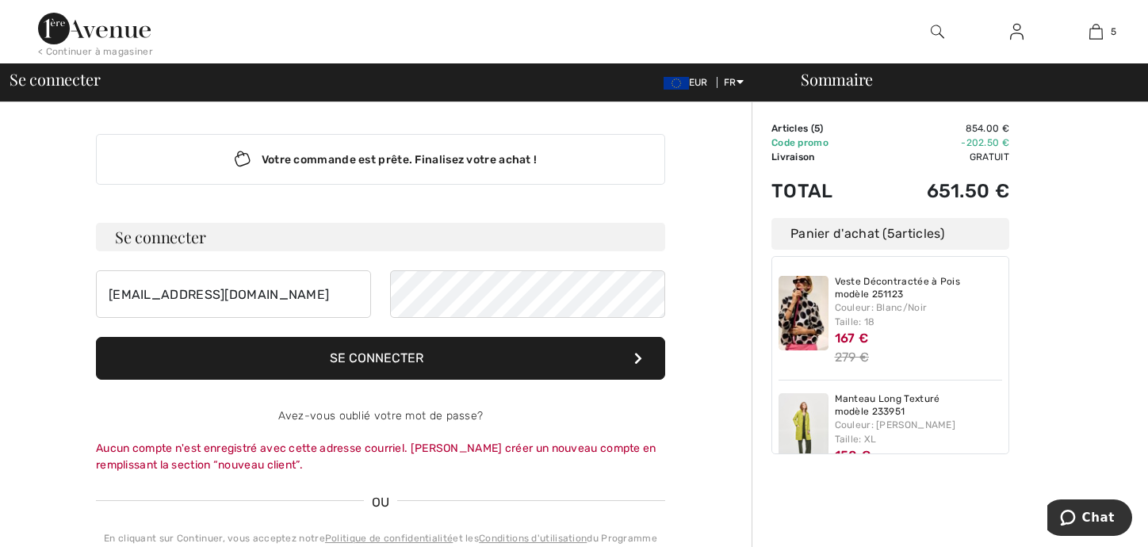
click at [402, 352] on button "Se connecter" at bounding box center [380, 358] width 569 height 43
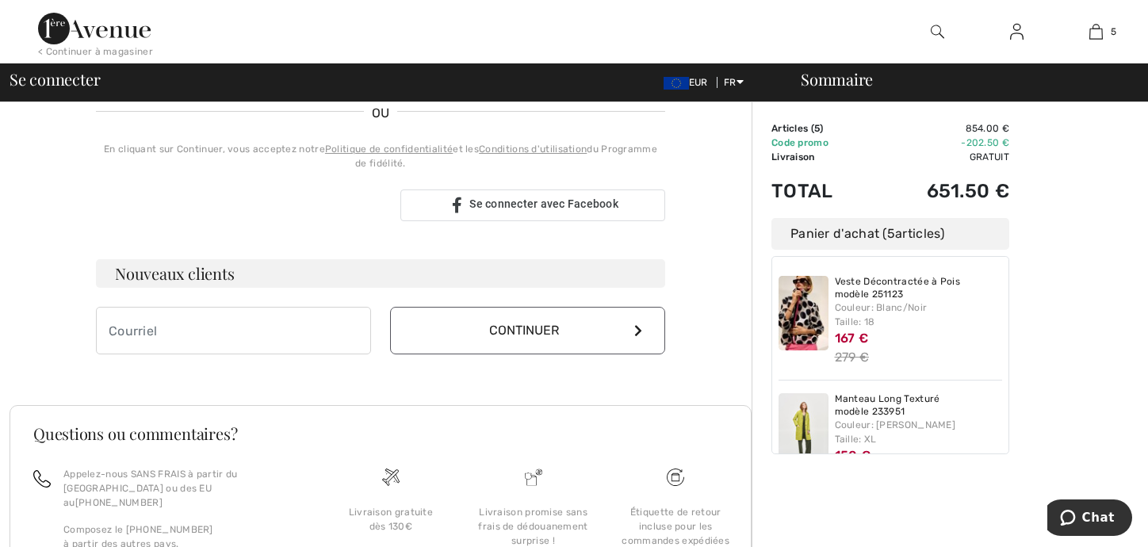
scroll to position [396, 0]
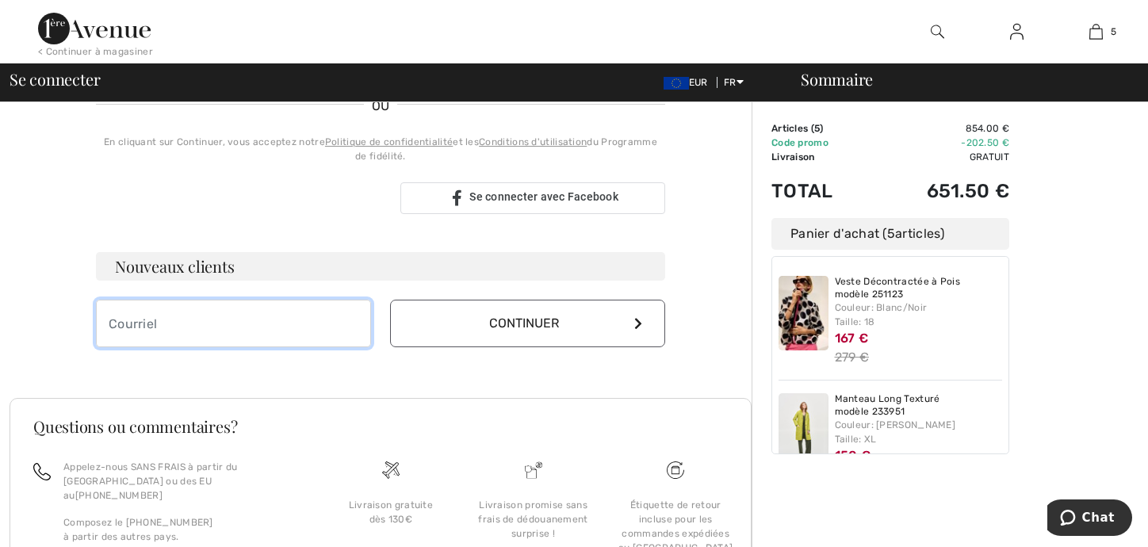
click at [202, 327] on input "email" at bounding box center [233, 324] width 275 height 48
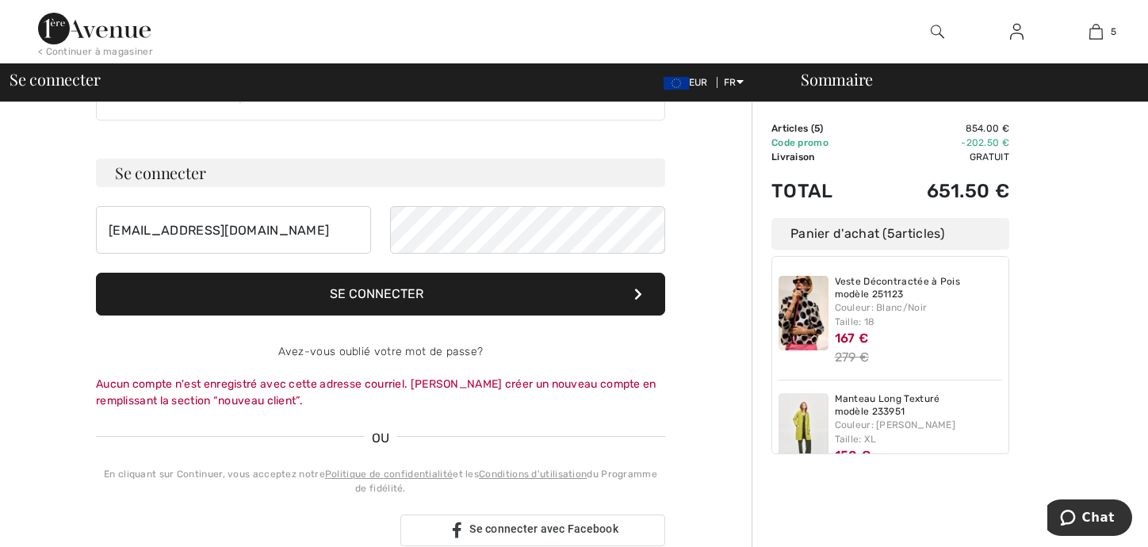
scroll to position [0, 0]
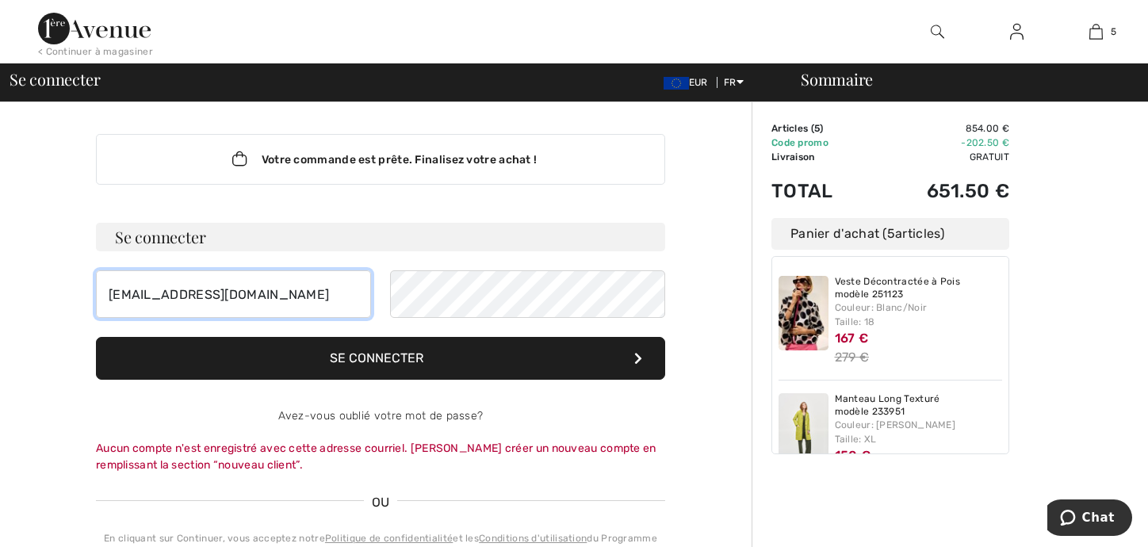
drag, startPoint x: 282, startPoint y: 293, endPoint x: 92, endPoint y: 289, distance: 190.3
click at [92, 289] on div "Votre commande est prête. Finalisez votre achat ! Se connecter florenceandry6@g…" at bounding box center [380, 447] width 595 height 690
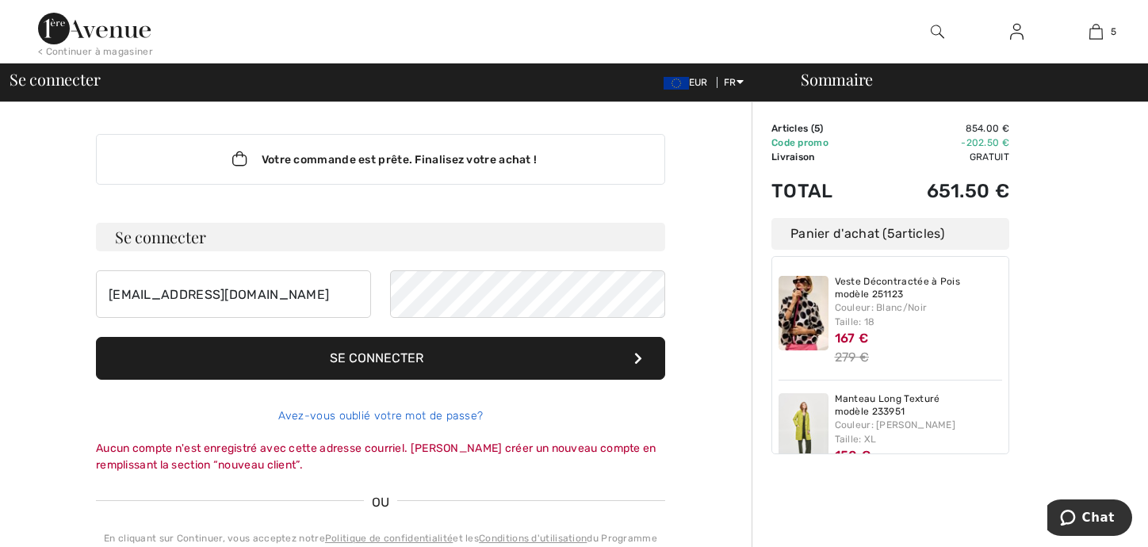
click at [374, 413] on link "Avez-vous oublié votre mot de passe?" at bounding box center [380, 415] width 205 height 13
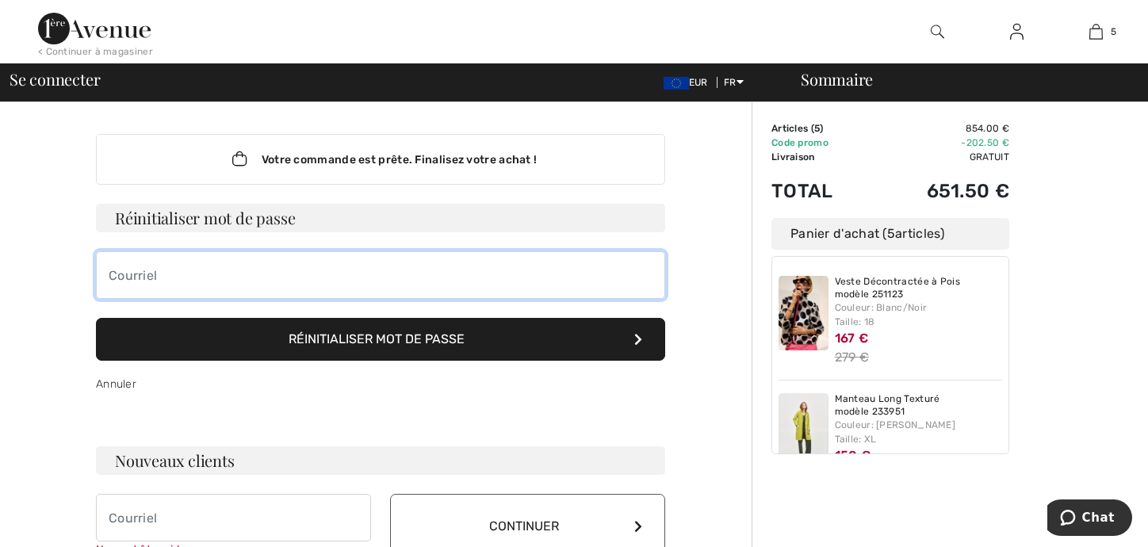
click at [205, 277] on input "email" at bounding box center [380, 275] width 569 height 48
paste input "[EMAIL_ADDRESS][DOMAIN_NAME]"
type input "[EMAIL_ADDRESS][DOMAIN_NAME]"
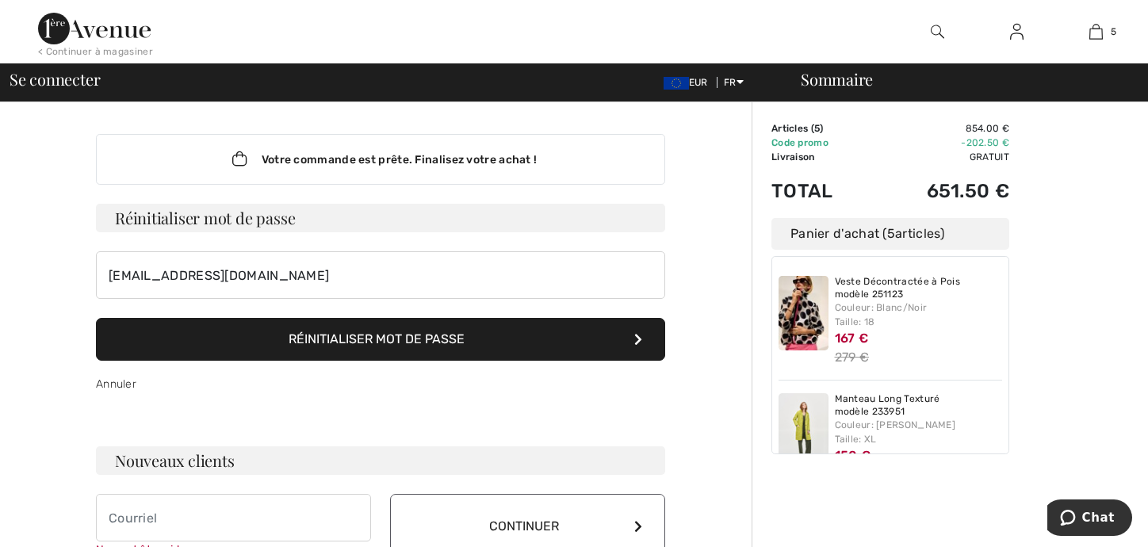
click at [349, 331] on button "Réinitialiser mot de passe" at bounding box center [380, 339] width 569 height 43
click at [351, 333] on button "Réinitialiser mot de passe" at bounding box center [380, 339] width 569 height 43
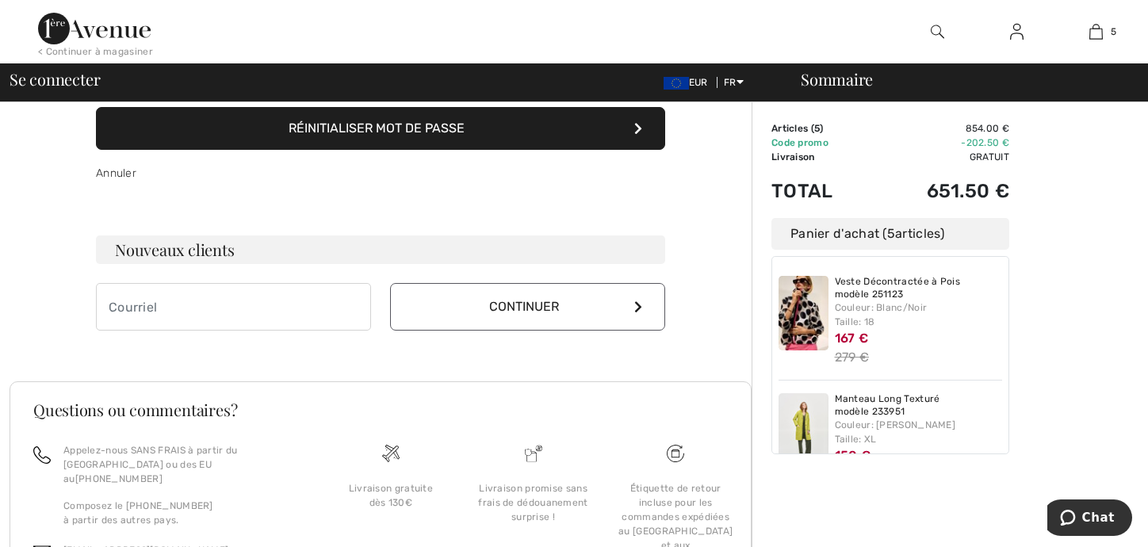
scroll to position [238, 0]
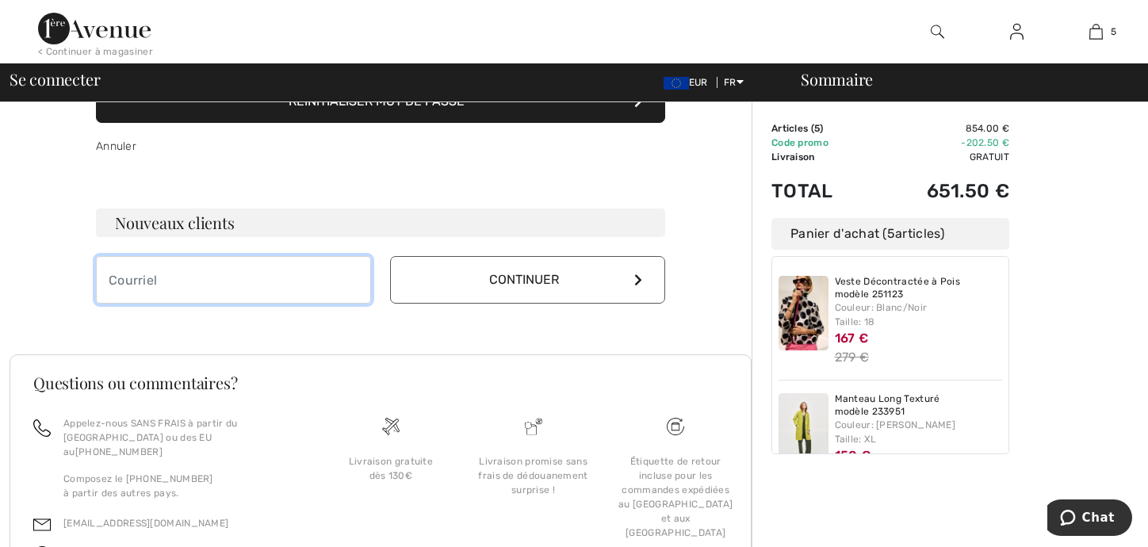
click at [262, 296] on input "email" at bounding box center [233, 280] width 275 height 48
paste input "[EMAIL_ADDRESS][DOMAIN_NAME]"
type input "[EMAIL_ADDRESS][DOMAIN_NAME]"
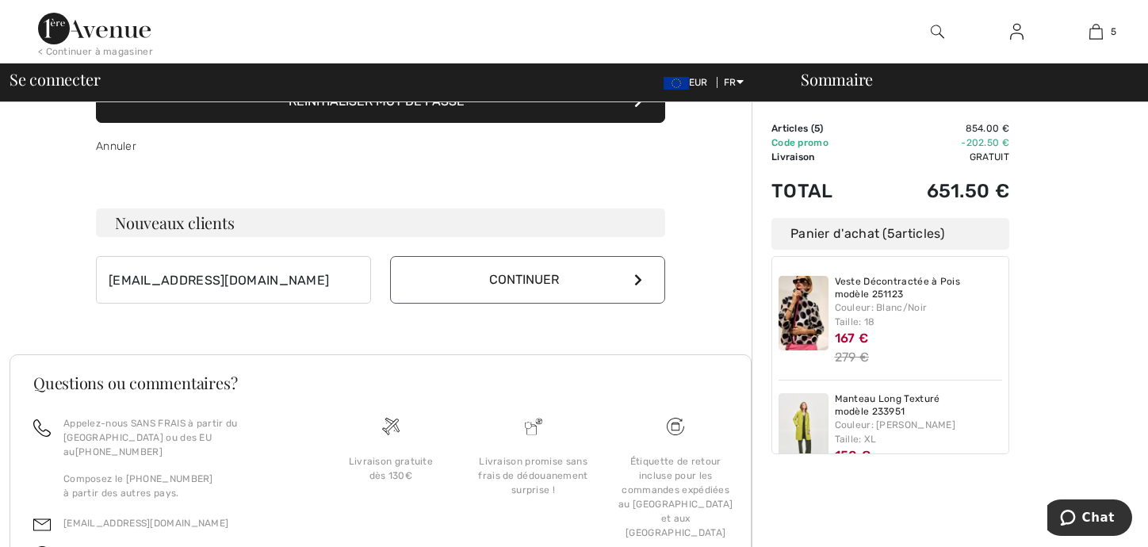
click at [494, 272] on button "Continuer" at bounding box center [527, 280] width 275 height 48
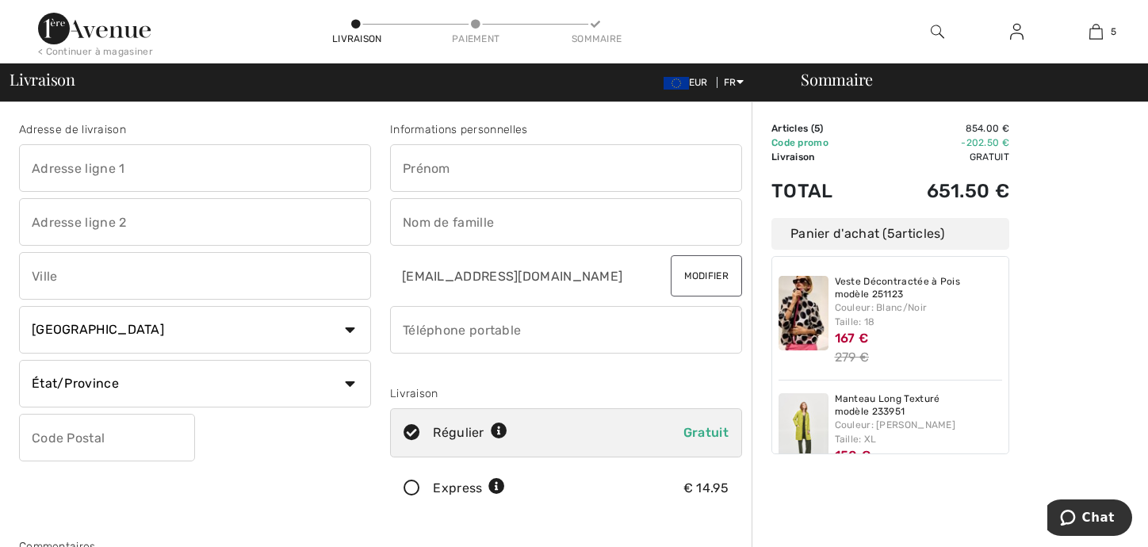
click at [480, 175] on input "text" at bounding box center [566, 168] width 352 height 48
type input "[GEOGRAPHIC_DATA]"
type input "4 place Brigitte Gros"
type input "crédit Agricole"
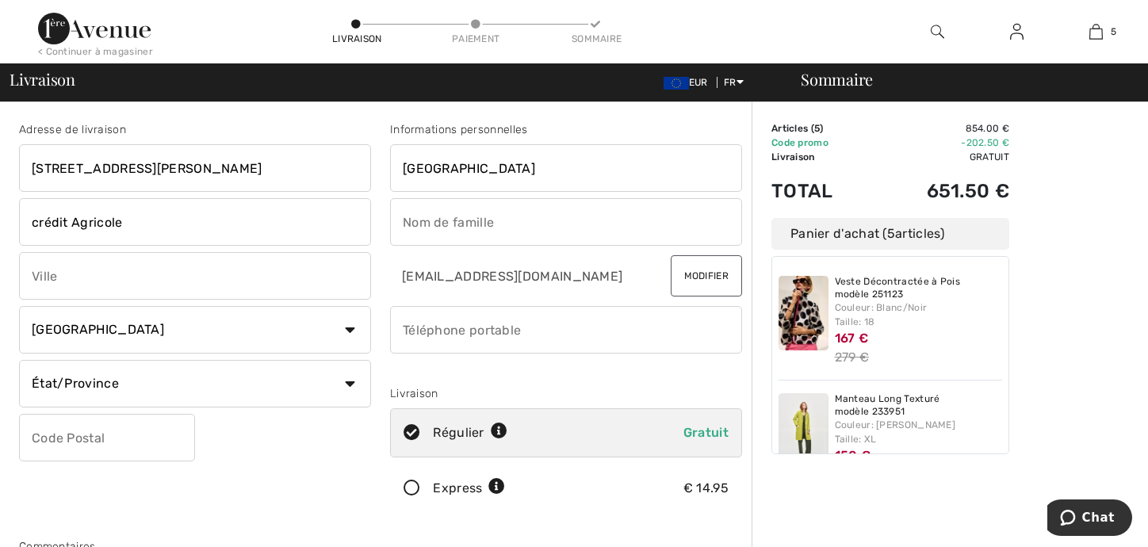
type input "MEULAN"
select select "FR"
type input "78250"
type input "ANDRY"
type input "0687873429"
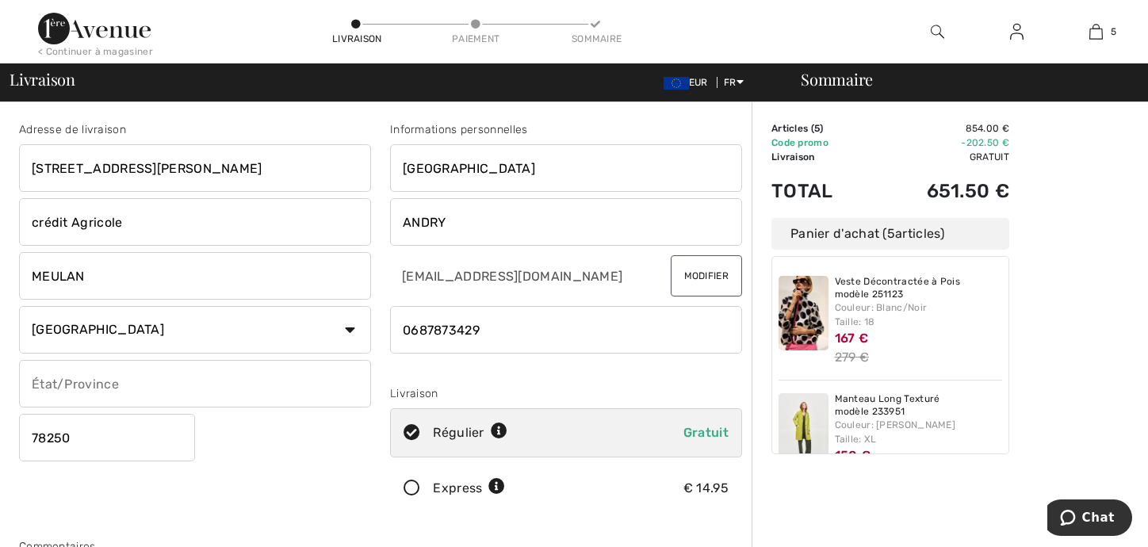
drag, startPoint x: 171, startPoint y: 169, endPoint x: 17, endPoint y: 159, distance: 154.1
click at [17, 159] on div "Adresse de livraison 4 place Brigitte Gros crédit Agricole MEULAN Pays Canada É…" at bounding box center [195, 320] width 371 height 398
type input "3 rue au pain"
drag, startPoint x: 93, startPoint y: 277, endPoint x: 18, endPoint y: 275, distance: 74.6
click at [18, 275] on div "Adresse de livraison 3 rue au pain crédit Agricole MEULAN Pays Canada États-Uni…" at bounding box center [195, 320] width 371 height 398
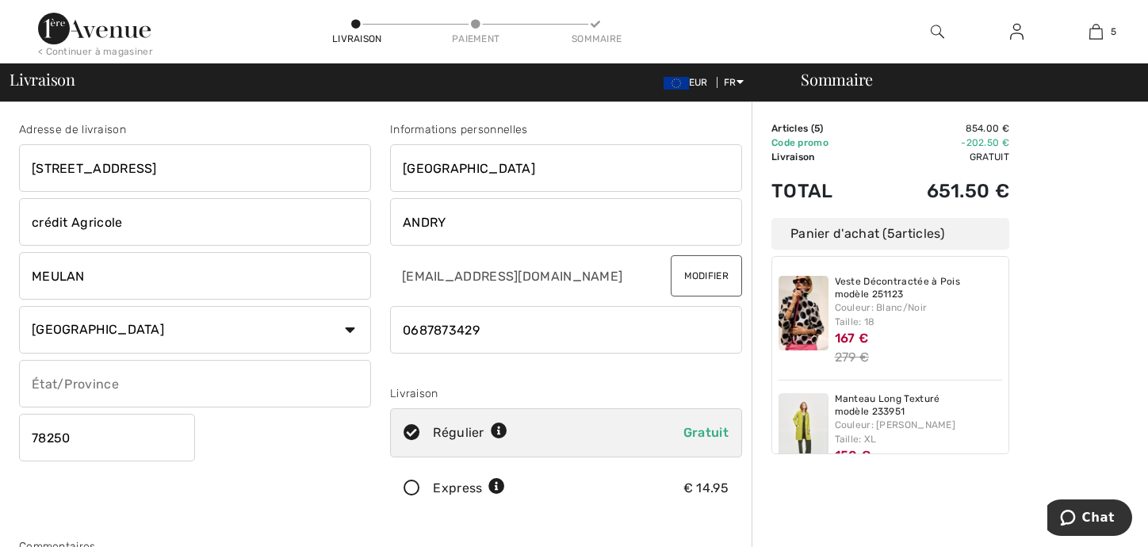
drag, startPoint x: 77, startPoint y: 439, endPoint x: 44, endPoint y: 441, distance: 33.3
click at [44, 441] on input "78250" at bounding box center [107, 438] width 176 height 48
type input "78300"
drag, startPoint x: 102, startPoint y: 277, endPoint x: 32, endPoint y: 278, distance: 70.6
click at [32, 278] on input "MEULAN" at bounding box center [195, 276] width 352 height 48
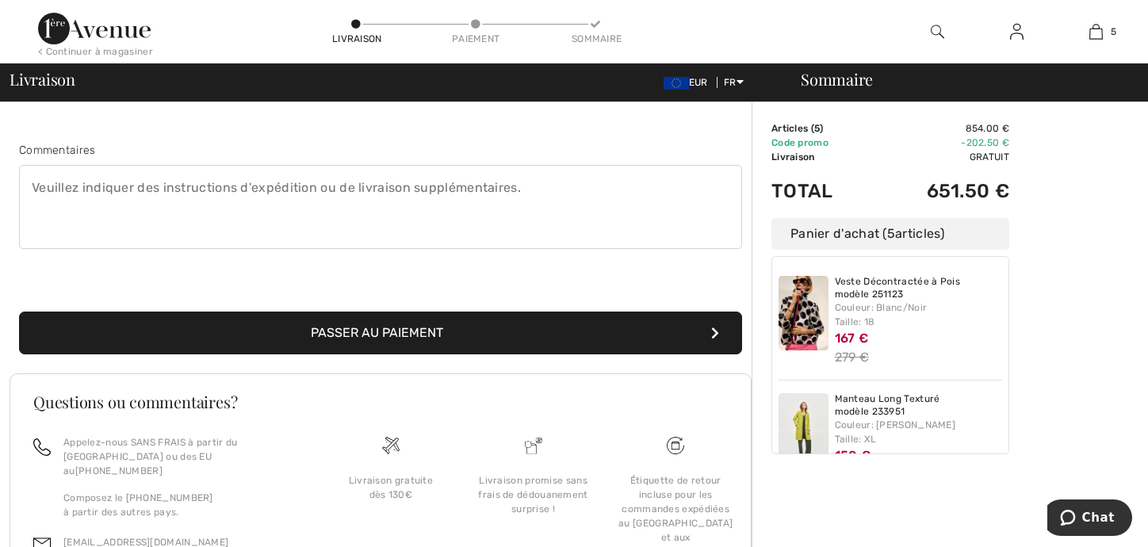
scroll to position [317, 0]
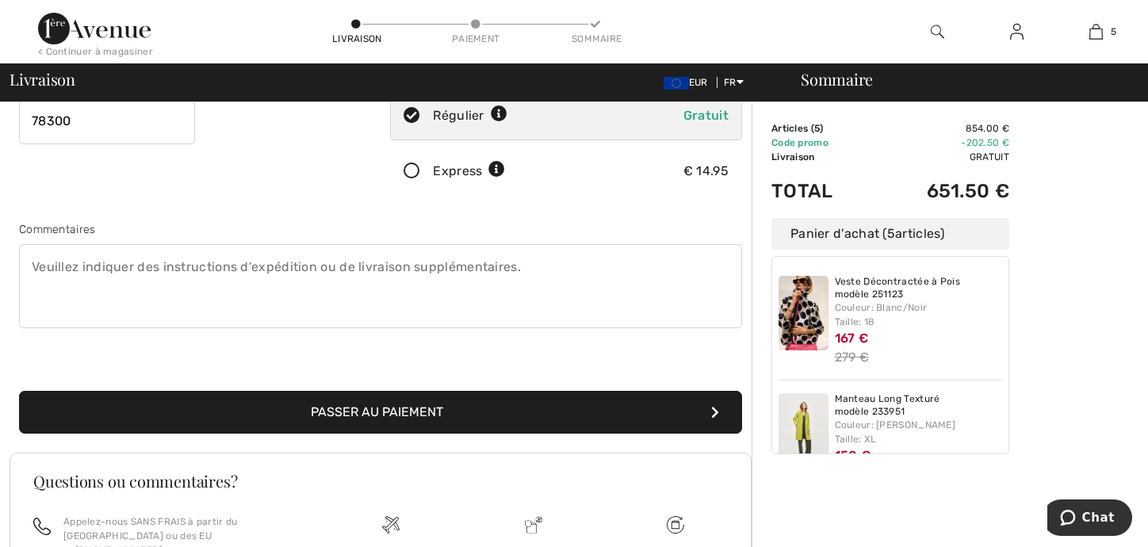
type input "POISSY"
drag, startPoint x: 30, startPoint y: 261, endPoint x: 260, endPoint y: 286, distance: 231.3
click at [260, 286] on textarea at bounding box center [380, 286] width 723 height 84
type textarea "ouvert du mardi au samedi de 9h00 à 13h et de 14h à 17h30"
click at [362, 405] on button "Passer au paiement" at bounding box center [380, 412] width 723 height 43
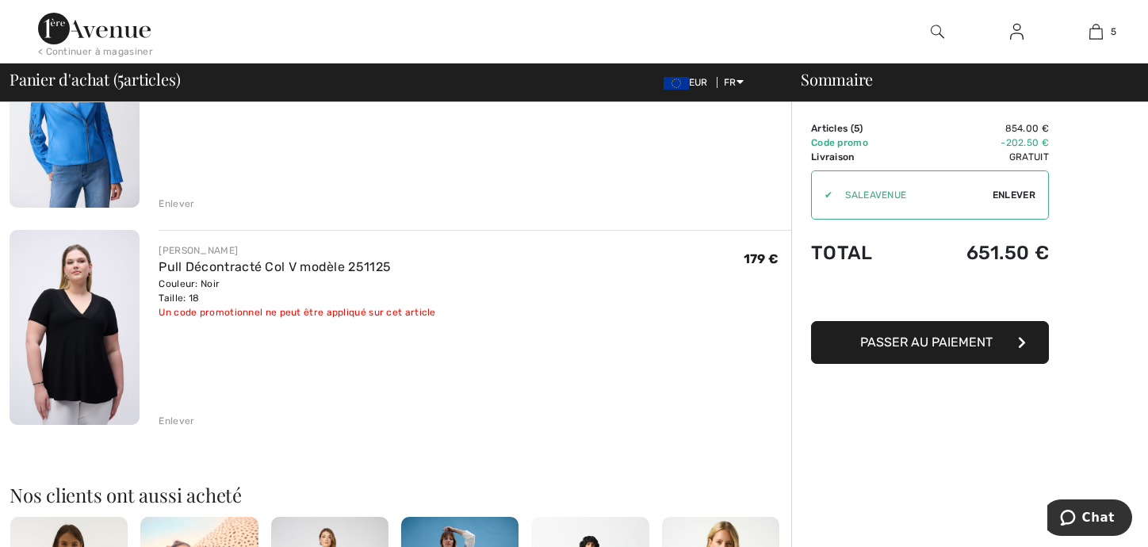
click at [178, 421] on div "Enlever" at bounding box center [177, 421] width 36 height 14
